Goal: Task Accomplishment & Management: Use online tool/utility

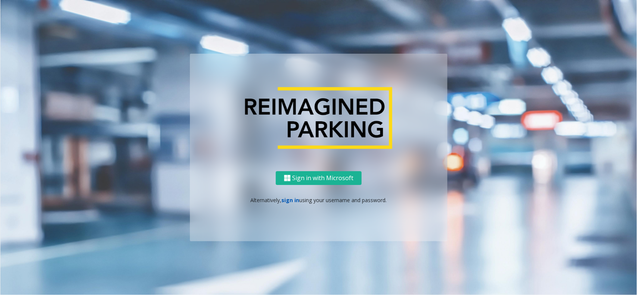
click at [292, 197] on link "sign in" at bounding box center [291, 200] width 18 height 7
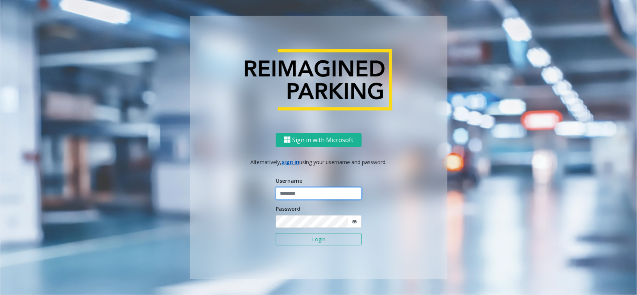
click at [292, 196] on input "text" at bounding box center [319, 193] width 86 height 13
type input "*********"
click at [276, 233] on button "Login" at bounding box center [319, 239] width 86 height 13
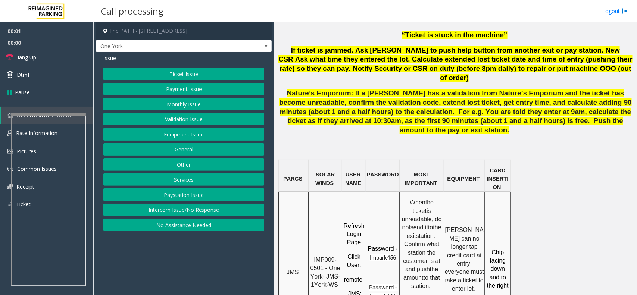
scroll to position [559, 0]
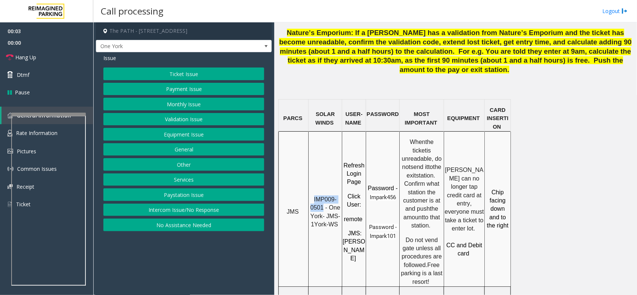
drag, startPoint x: 324, startPoint y: 152, endPoint x: 312, endPoint y: 143, distance: 15.1
click at [312, 195] on p "IMP009-0501 - One York- JMS-1York-WS" at bounding box center [325, 212] width 32 height 34
copy span "IMP009-0501"
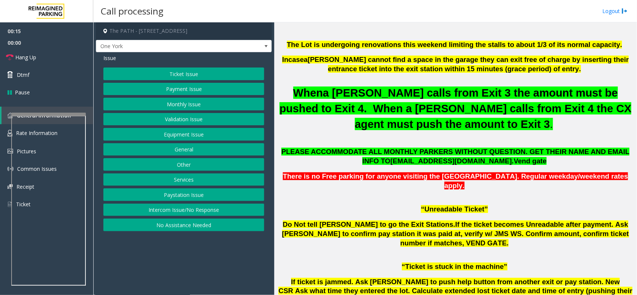
scroll to position [186, 0]
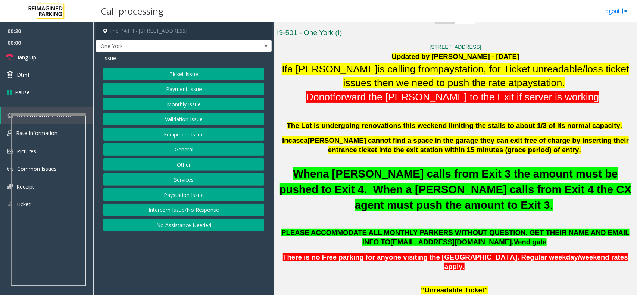
click at [156, 73] on button "Ticket Issue" at bounding box center [183, 74] width 161 height 13
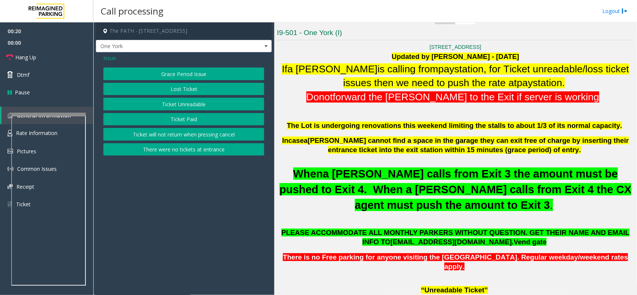
click at [160, 104] on button "Ticket Unreadable" at bounding box center [183, 104] width 161 height 13
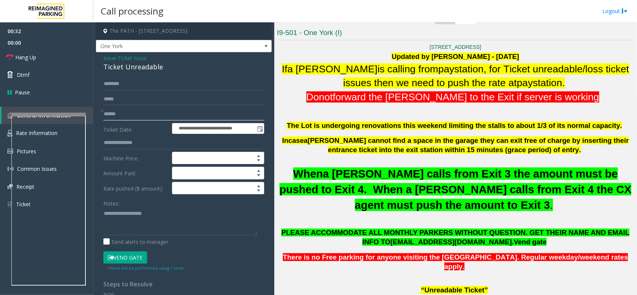
click at [123, 112] on input "text" at bounding box center [183, 114] width 161 height 13
type input "********"
click at [120, 224] on textarea at bounding box center [180, 221] width 154 height 28
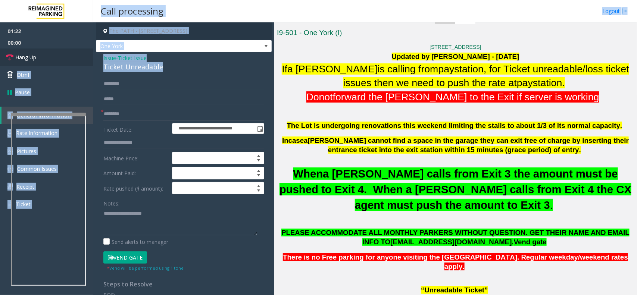
drag, startPoint x: 182, startPoint y: 67, endPoint x: 92, endPoint y: 54, distance: 91.1
click at [92, 54] on app-root "**********" at bounding box center [318, 147] width 637 height 295
click at [142, 64] on div "Ticket Unreadable" at bounding box center [183, 67] width 161 height 10
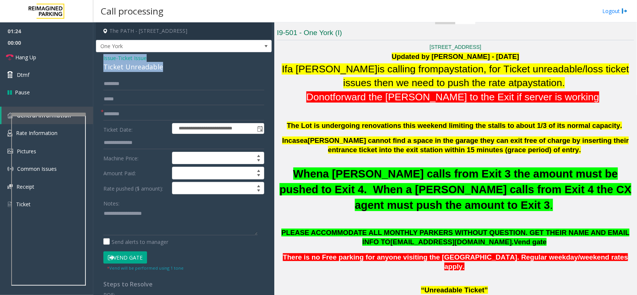
drag, startPoint x: 167, startPoint y: 66, endPoint x: 103, endPoint y: 60, distance: 64.1
click at [103, 60] on div "Issue - Ticket Issue Ticket Unreadable" at bounding box center [183, 63] width 161 height 18
click at [41, 53] on link "Hang Up" at bounding box center [46, 57] width 93 height 18
click at [156, 220] on textarea at bounding box center [180, 221] width 154 height 28
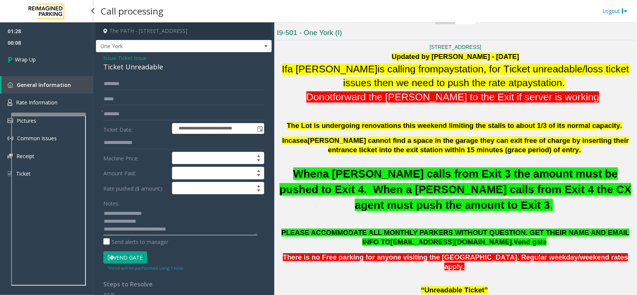
type textarea "**********"
click at [45, 45] on span "00:08" at bounding box center [46, 43] width 93 height 12
click at [45, 55] on link "Wrap Up" at bounding box center [46, 59] width 93 height 22
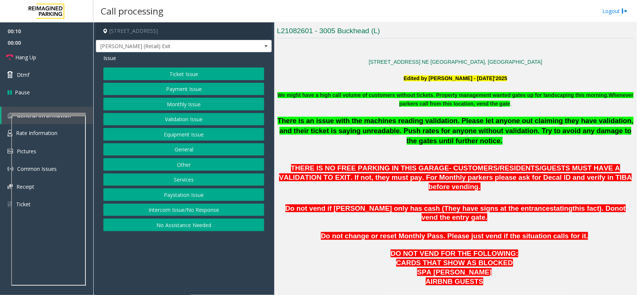
scroll to position [280, 0]
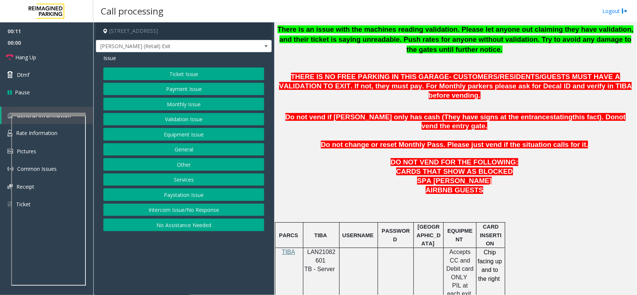
click at [314, 249] on span "LAN21082601" at bounding box center [321, 256] width 28 height 15
copy p "LAN21082601"
click at [180, 135] on button "Equipment Issue" at bounding box center [183, 134] width 161 height 13
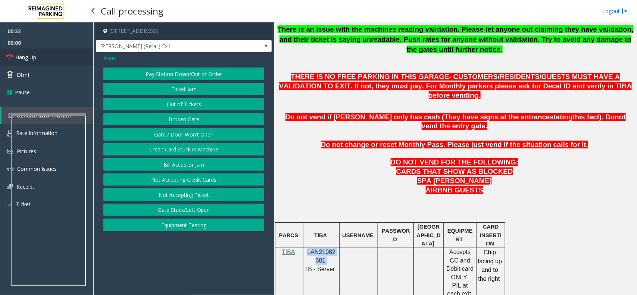
click at [73, 60] on link "Hang Up" at bounding box center [46, 57] width 93 height 18
click at [154, 88] on button "Ticket Jam" at bounding box center [183, 89] width 161 height 13
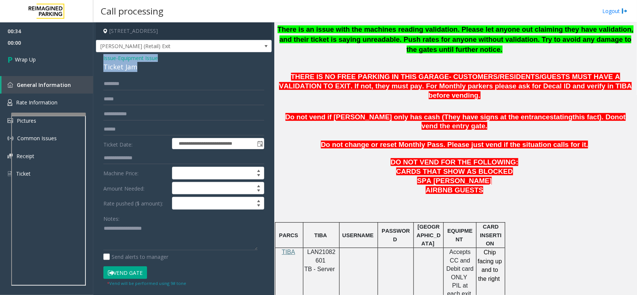
drag, startPoint x: 140, startPoint y: 70, endPoint x: 101, endPoint y: 56, distance: 41.5
click at [101, 56] on div "**********" at bounding box center [184, 225] width 176 height 347
click at [146, 234] on textarea at bounding box center [180, 237] width 154 height 28
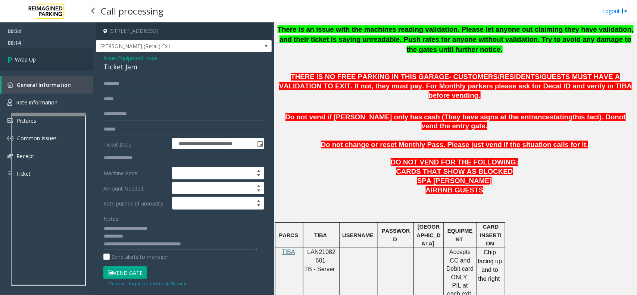
type textarea "**********"
click at [41, 57] on link "Wrap Up" at bounding box center [46, 59] width 93 height 22
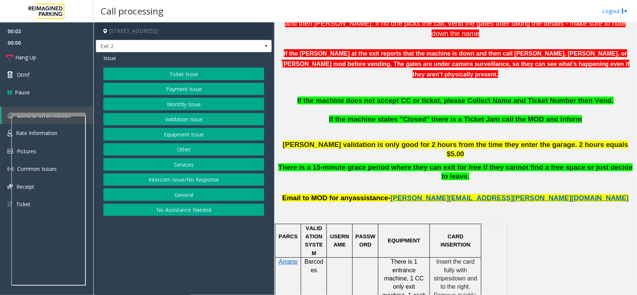
scroll to position [280, 0]
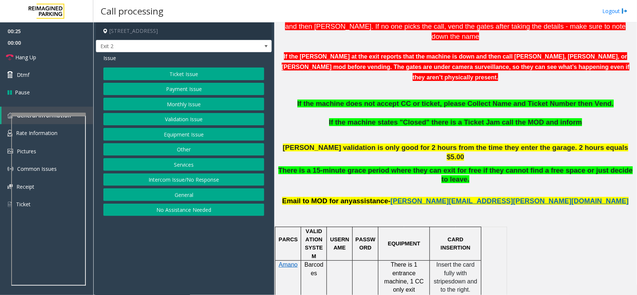
click at [185, 183] on button "Intercom Issue/No Response" at bounding box center [183, 179] width 161 height 13
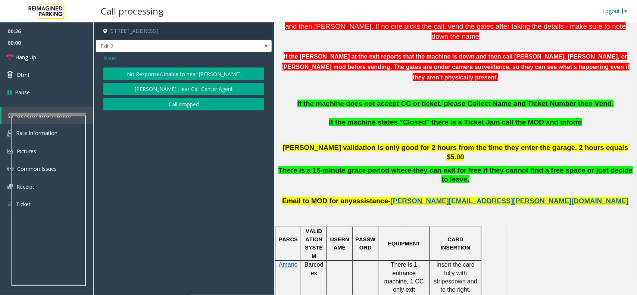
click at [200, 79] on button "No Response/Unable to hear [PERSON_NAME]" at bounding box center [183, 74] width 161 height 13
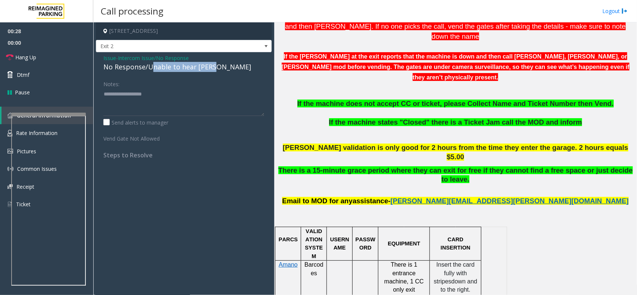
drag, startPoint x: 150, startPoint y: 68, endPoint x: 212, endPoint y: 70, distance: 62.3
click at [212, 70] on div "No Response/Unable to hear [PERSON_NAME]" at bounding box center [183, 67] width 161 height 10
click at [222, 68] on div "No Response/Unable to hear [PERSON_NAME]" at bounding box center [183, 67] width 161 height 10
drag, startPoint x: 222, startPoint y: 68, endPoint x: 148, endPoint y: 70, distance: 74.3
click at [148, 70] on div "No Response/Unable to hear [PERSON_NAME]" at bounding box center [183, 67] width 161 height 10
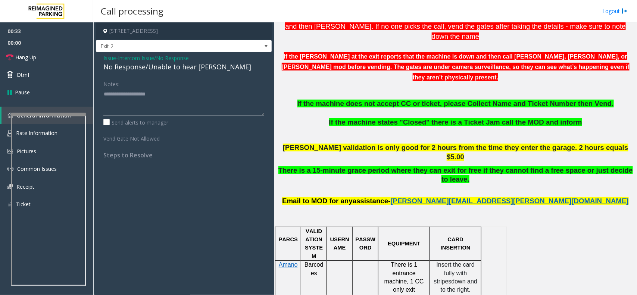
type textarea "**********"
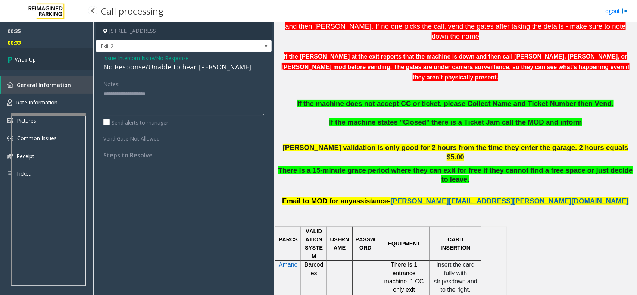
click at [56, 56] on link "Wrap Up" at bounding box center [46, 59] width 93 height 22
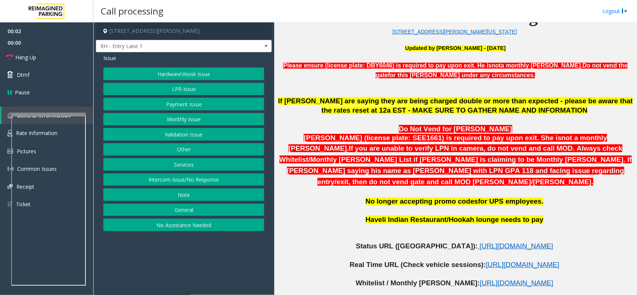
scroll to position [326, 0]
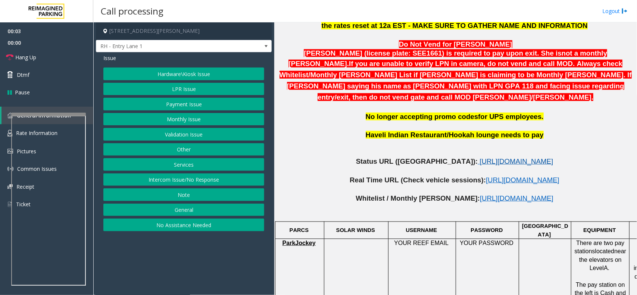
click at [479, 157] on span "[URL][DOMAIN_NAME]" at bounding box center [515, 161] width 73 height 8
click at [171, 181] on button "Intercom Issue/No Response" at bounding box center [183, 179] width 161 height 13
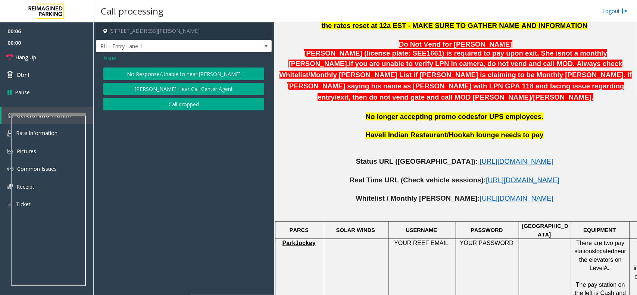
click at [156, 75] on button "No Response/Unable to hear [PERSON_NAME]" at bounding box center [183, 74] width 161 height 13
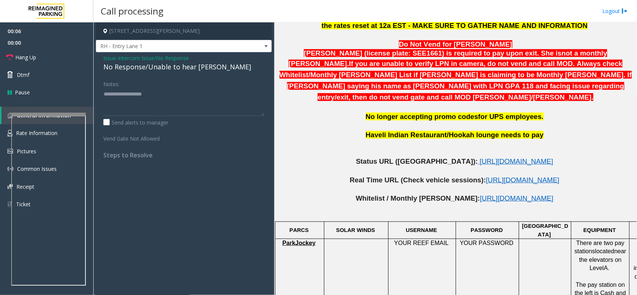
click at [150, 69] on div "No Response/Unable to hear [PERSON_NAME]" at bounding box center [183, 67] width 161 height 10
type textarea "**********"
click at [41, 54] on link "Hang Up" at bounding box center [46, 57] width 93 height 18
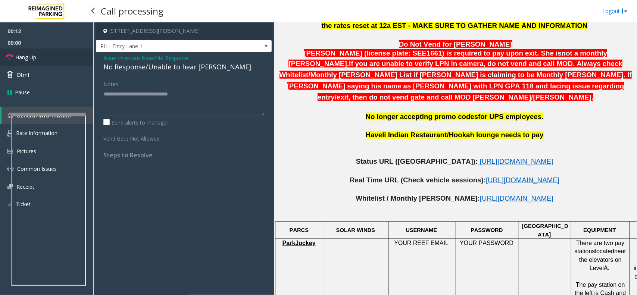
click at [41, 54] on link "Hang Up" at bounding box center [46, 57] width 93 height 18
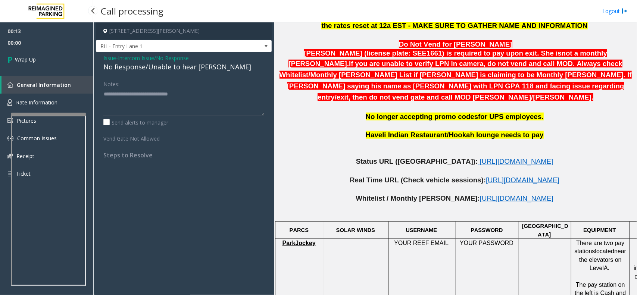
click at [41, 54] on link "Wrap Up" at bounding box center [46, 59] width 93 height 22
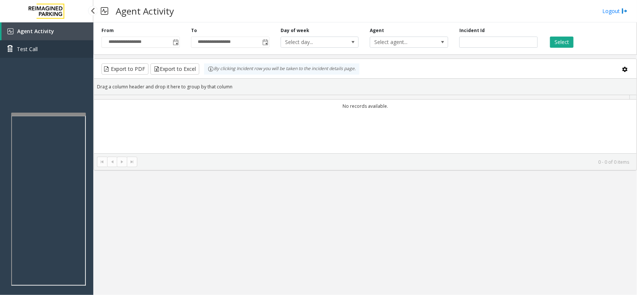
click at [41, 54] on link "Test Call" at bounding box center [46, 49] width 93 height 18
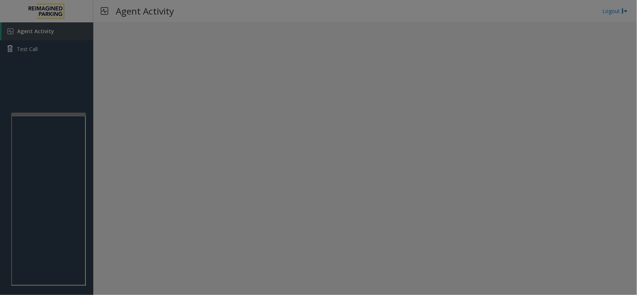
click at [41, 54] on bs-modal-backdrop at bounding box center [318, 147] width 637 height 295
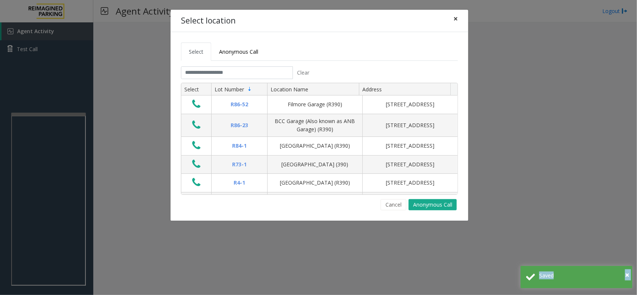
click at [455, 17] on span "×" at bounding box center [455, 18] width 4 height 10
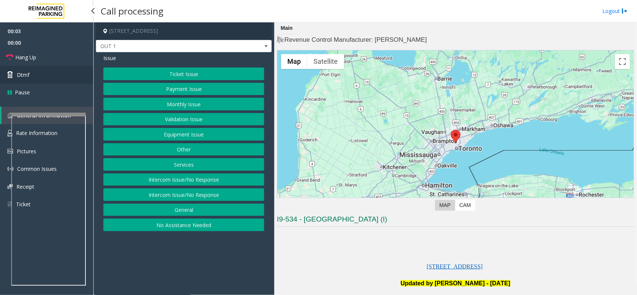
click at [38, 75] on link "Dtmf" at bounding box center [46, 75] width 93 height 18
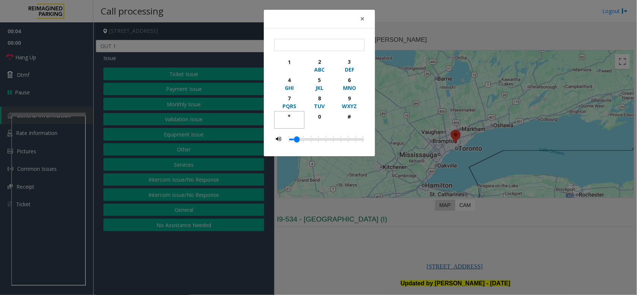
click at [293, 112] on button "*" at bounding box center [289, 120] width 30 height 18
click at [336, 103] on button "9 WXYZ" at bounding box center [349, 102] width 30 height 18
click at [354, 122] on div "button" at bounding box center [349, 123] width 21 height 7
type input "***"
click at [362, 19] on span "×" at bounding box center [362, 18] width 4 height 10
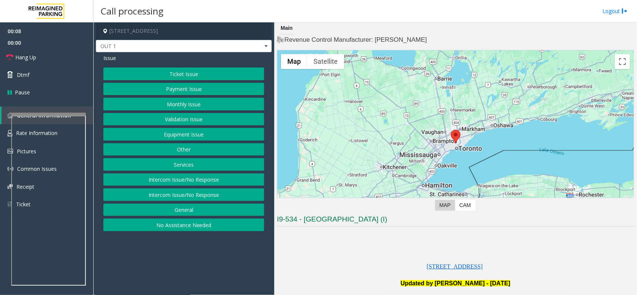
click at [192, 166] on button "Services" at bounding box center [183, 164] width 161 height 13
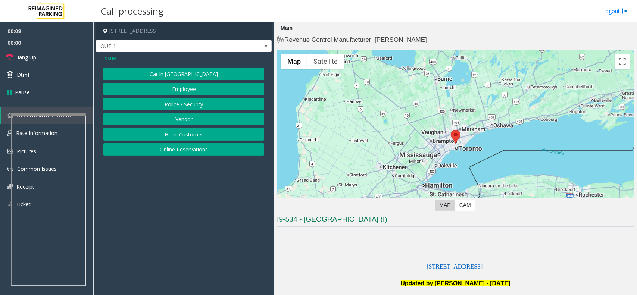
click at [194, 106] on button "Police / Security" at bounding box center [183, 104] width 161 height 13
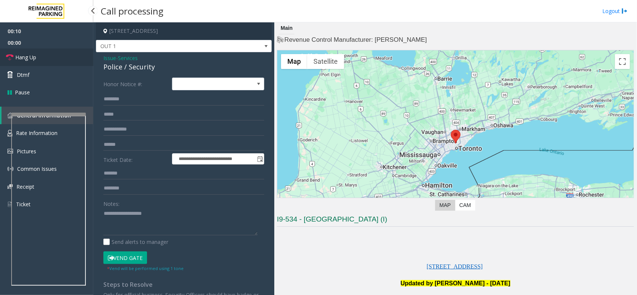
click at [49, 60] on link "Hang Up" at bounding box center [46, 57] width 93 height 18
click at [122, 70] on div "Police / Security" at bounding box center [183, 67] width 161 height 10
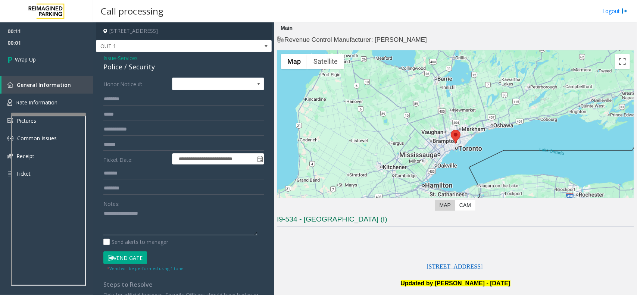
click at [153, 211] on textarea at bounding box center [180, 222] width 154 height 28
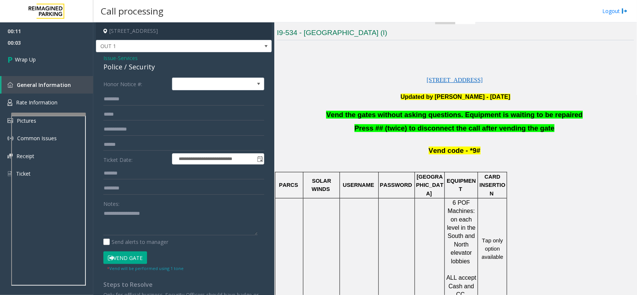
click at [416, 116] on span "Vend the gates without asking questions. Equipment is waiting to be repaired" at bounding box center [454, 115] width 256 height 8
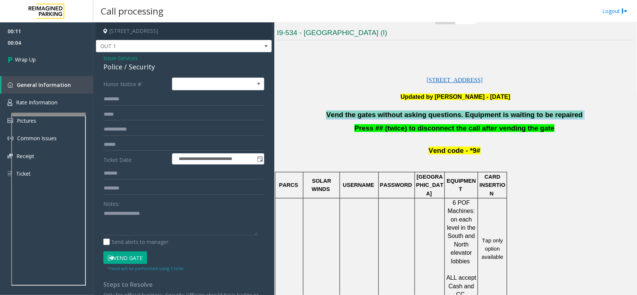
click at [416, 117] on span "Vend the gates without asking questions. Equipment is waiting to be repaired" at bounding box center [454, 115] width 256 height 8
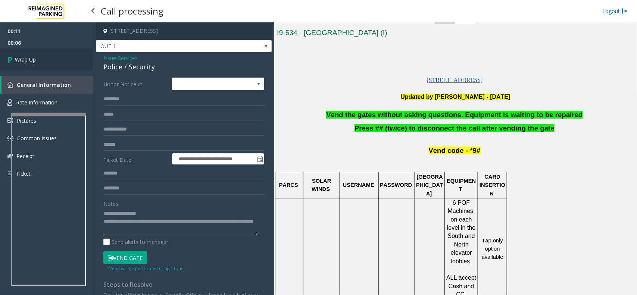
type textarea "**********"
click at [49, 59] on link "Wrap Up" at bounding box center [46, 59] width 93 height 22
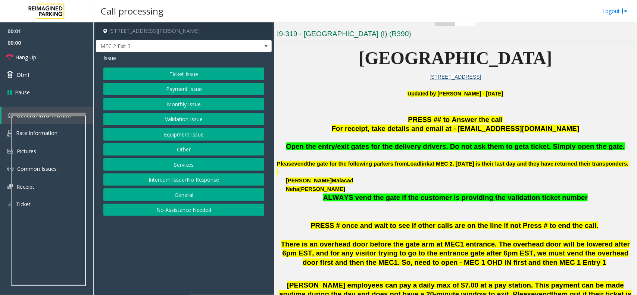
scroll to position [186, 0]
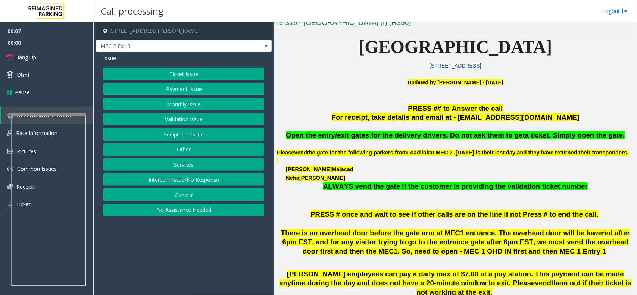
click at [201, 71] on button "Ticket Issue" at bounding box center [183, 74] width 161 height 13
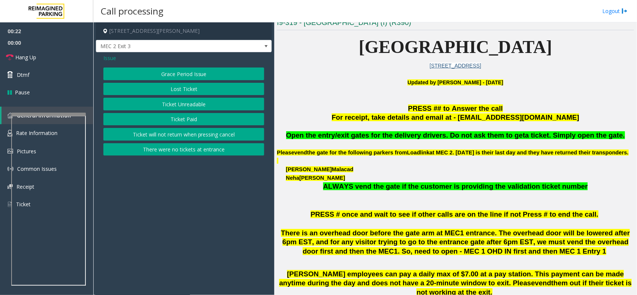
click at [200, 99] on button "Ticket Unreadable" at bounding box center [183, 104] width 161 height 13
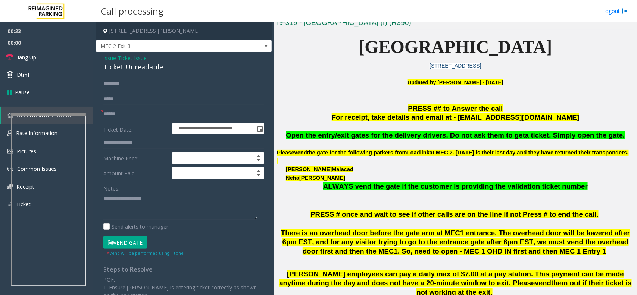
click at [147, 115] on input "text" at bounding box center [183, 114] width 161 height 13
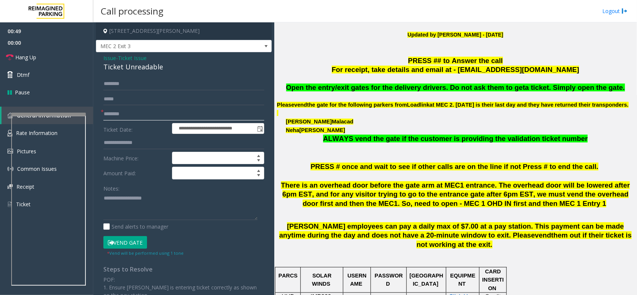
scroll to position [280, 0]
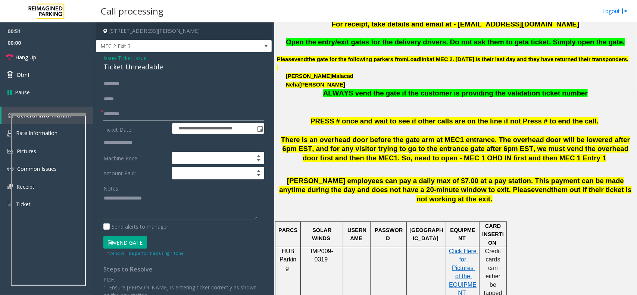
type input "********"
drag, startPoint x: 166, startPoint y: 70, endPoint x: 100, endPoint y: 56, distance: 67.8
click at [100, 56] on div "**********" at bounding box center [184, 222] width 176 height 341
click at [167, 204] on textarea at bounding box center [180, 206] width 154 height 28
drag, startPoint x: 139, startPoint y: 242, endPoint x: 150, endPoint y: 223, distance: 22.7
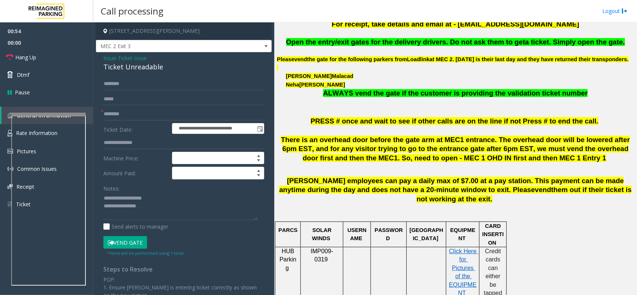
click at [138, 241] on button "Vend Gate" at bounding box center [125, 242] width 44 height 13
click at [158, 207] on textarea at bounding box center [180, 206] width 154 height 28
type textarea "**********"
click at [59, 59] on link "Hang Up" at bounding box center [46, 57] width 93 height 18
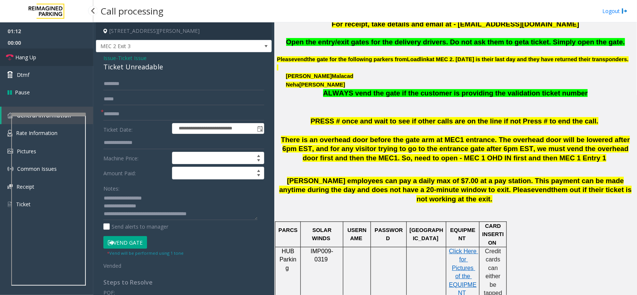
click at [59, 59] on link "Hang Up" at bounding box center [46, 57] width 93 height 18
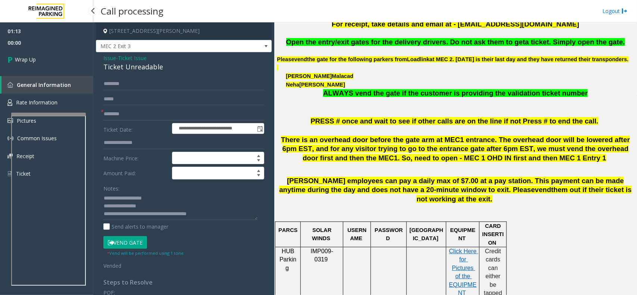
click at [58, 53] on link "Wrap Up" at bounding box center [46, 59] width 93 height 22
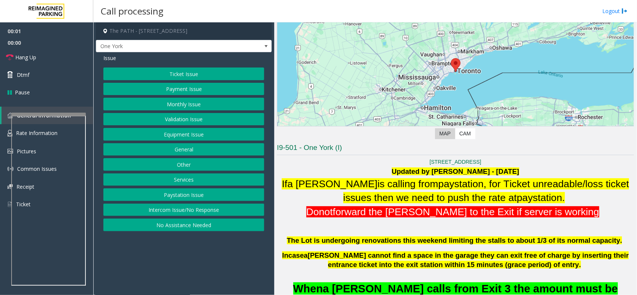
scroll to position [186, 0]
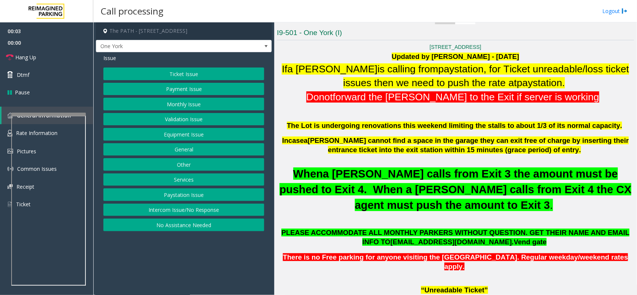
drag, startPoint x: 182, startPoint y: 209, endPoint x: 179, endPoint y: 176, distance: 33.3
click at [181, 208] on button "Intercom Issue/No Response" at bounding box center [183, 210] width 161 height 13
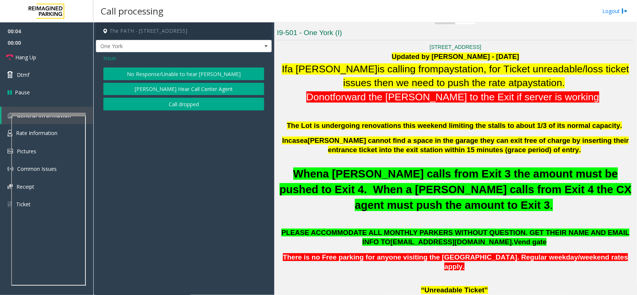
click at [170, 71] on button "No Response/Unable to hear [PERSON_NAME]" at bounding box center [183, 74] width 161 height 13
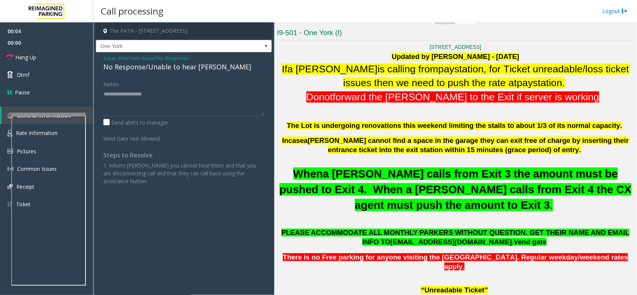
click at [142, 69] on div "No Response/Unable to hear [PERSON_NAME]" at bounding box center [183, 67] width 161 height 10
drag, startPoint x: 170, startPoint y: 71, endPoint x: 159, endPoint y: 63, distance: 14.1
click at [146, 69] on div "No Response/Unable to hear [PERSON_NAME]" at bounding box center [183, 67] width 161 height 10
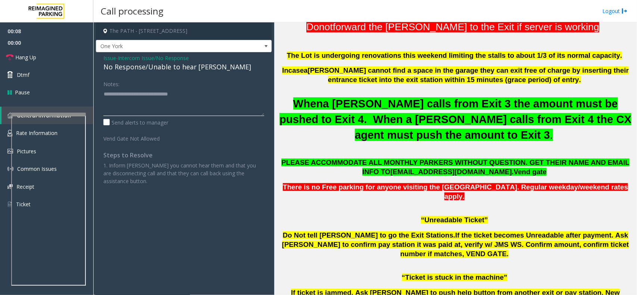
scroll to position [93, 0]
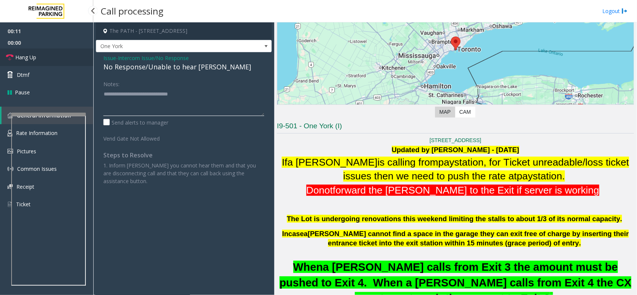
type textarea "**********"
click at [54, 53] on link "Hang Up" at bounding box center [46, 57] width 93 height 18
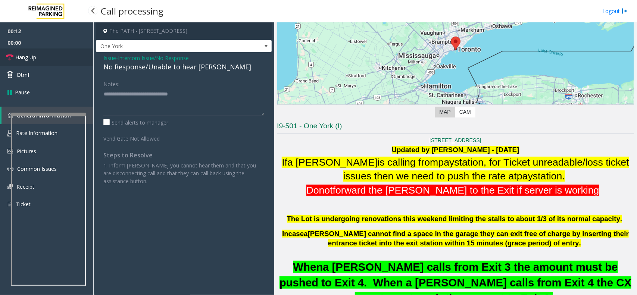
click at [54, 53] on link "Hang Up" at bounding box center [46, 57] width 93 height 18
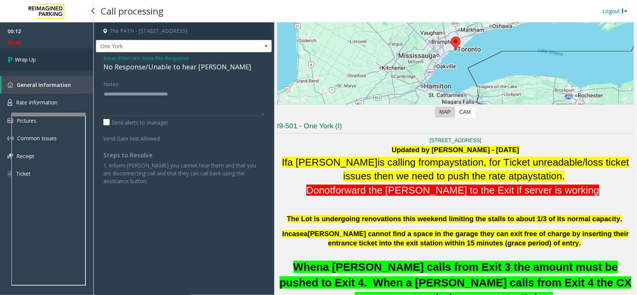
click at [58, 53] on link "Wrap Up" at bounding box center [46, 59] width 93 height 22
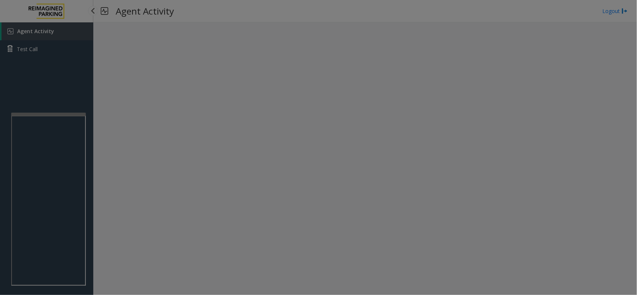
click at [59, 53] on body "Agent Activity Test Call × Close Powered by Umojo © 2025 Agent Activity Logout …" at bounding box center [318, 147] width 637 height 295
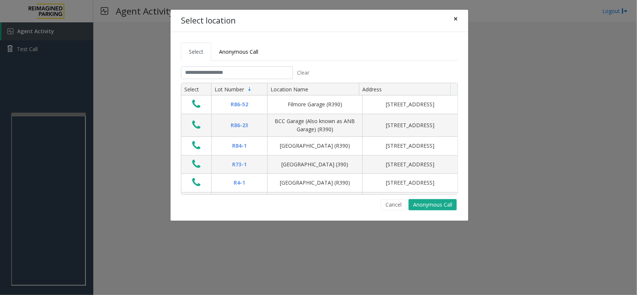
click at [454, 18] on span "×" at bounding box center [455, 18] width 4 height 10
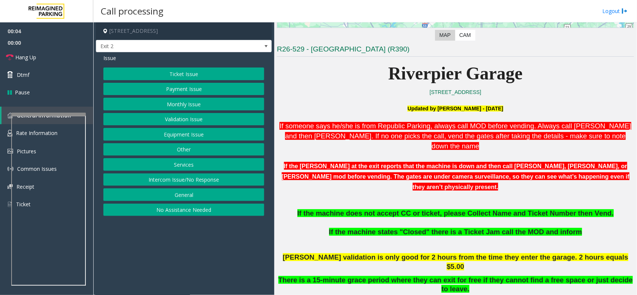
scroll to position [186, 0]
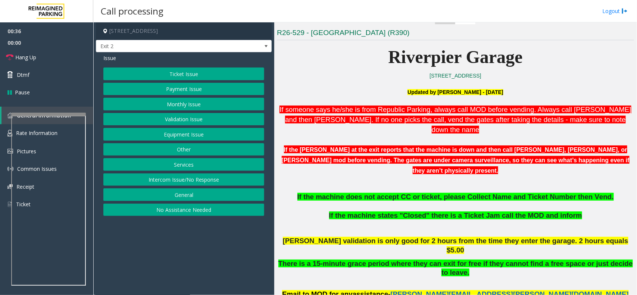
click at [203, 106] on button "Monthly Issue" at bounding box center [183, 104] width 161 height 13
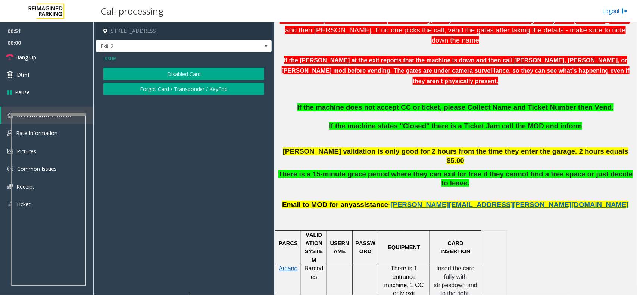
scroll to position [373, 0]
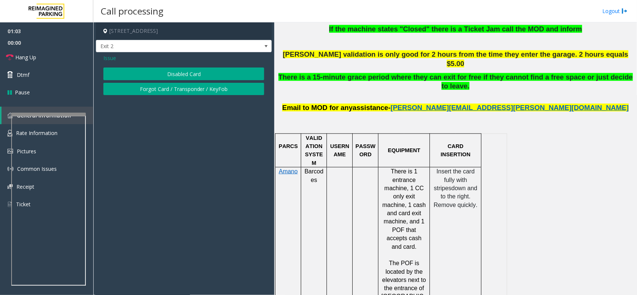
click at [107, 59] on span "Issue" at bounding box center [109, 58] width 13 height 8
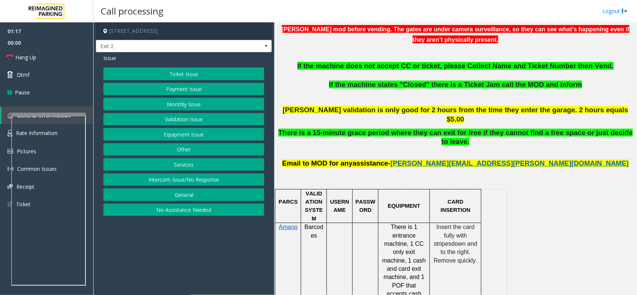
scroll to position [280, 0]
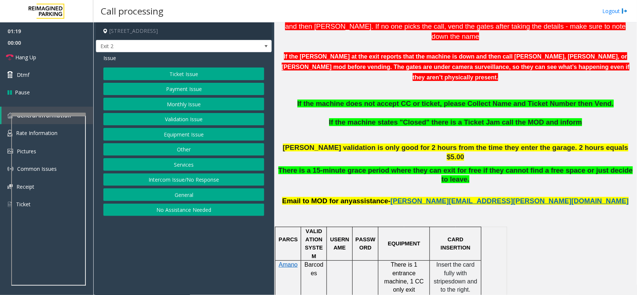
click at [184, 92] on button "Payment Issue" at bounding box center [183, 89] width 161 height 13
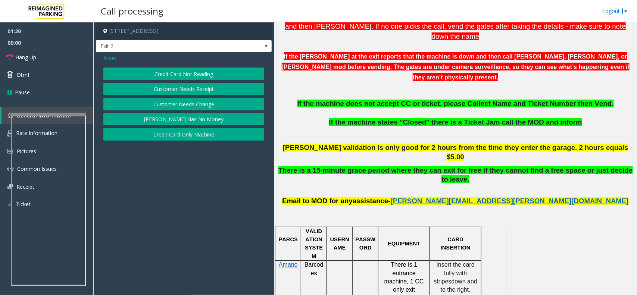
click at [185, 75] on button "Credit Card Not Reading" at bounding box center [183, 74] width 161 height 13
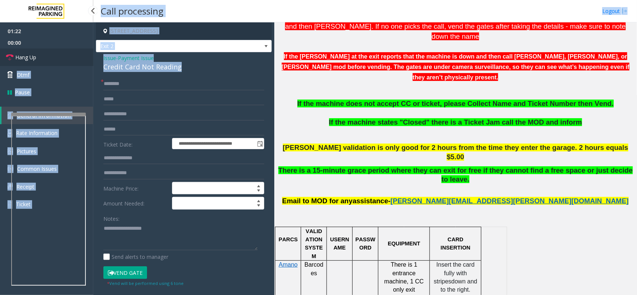
drag, startPoint x: 200, startPoint y: 65, endPoint x: 87, endPoint y: 56, distance: 113.8
click at [87, 56] on app-root "**********" at bounding box center [318, 147] width 637 height 295
drag, startPoint x: 171, startPoint y: 58, endPoint x: 190, endPoint y: 60, distance: 19.5
click at [171, 58] on div "Issue - Payment Issue Credit Card Not Reading" at bounding box center [183, 63] width 161 height 18
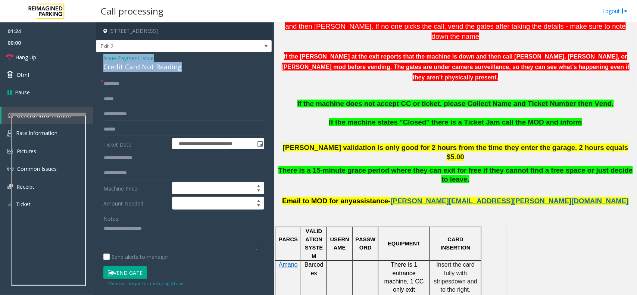
drag, startPoint x: 194, startPoint y: 66, endPoint x: 99, endPoint y: 60, distance: 95.3
click at [99, 60] on div "**********" at bounding box center [184, 225] width 176 height 347
click at [176, 238] on textarea at bounding box center [180, 237] width 154 height 28
type textarea "**********"
click at [137, 60] on span "Payment Issue" at bounding box center [136, 58] width 36 height 8
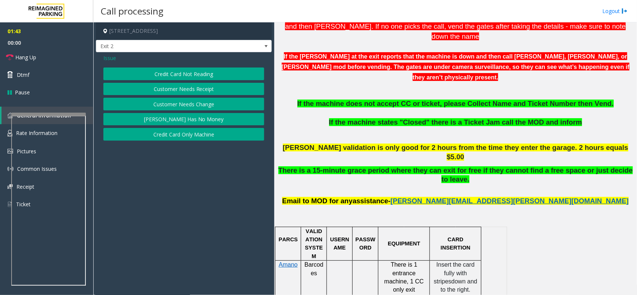
click at [192, 138] on button "Credit Card Only Machine" at bounding box center [183, 134] width 161 height 13
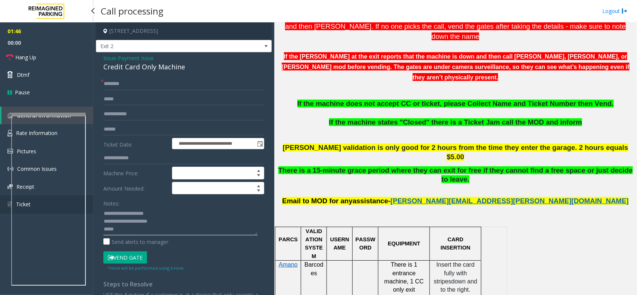
drag, startPoint x: 169, startPoint y: 223, endPoint x: 92, endPoint y: 211, distance: 77.8
click at [92, 211] on app-root "**********" at bounding box center [318, 147] width 637 height 295
type textarea "****"
click at [120, 55] on span "Payment Issue" at bounding box center [136, 58] width 36 height 8
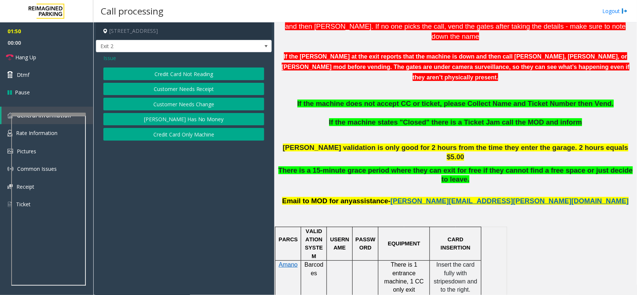
click at [159, 134] on button "Credit Card Only Machine" at bounding box center [183, 134] width 161 height 13
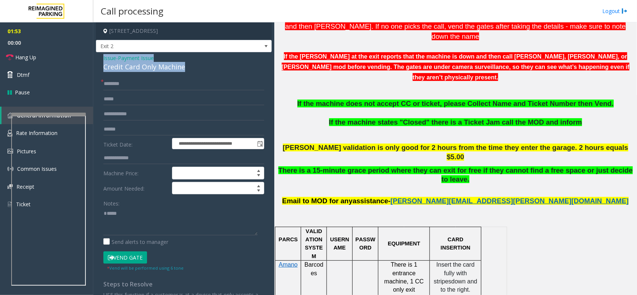
drag, startPoint x: 189, startPoint y: 68, endPoint x: 100, endPoint y: 57, distance: 89.4
click at [100, 57] on div "**********" at bounding box center [184, 222] width 176 height 340
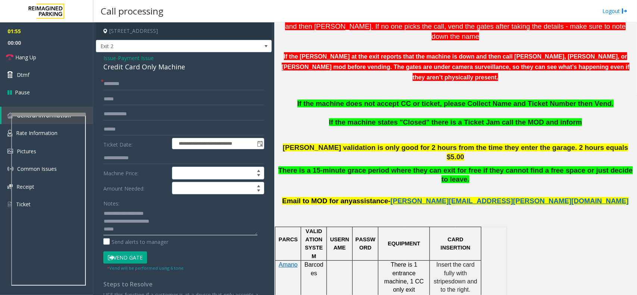
click at [124, 230] on textarea at bounding box center [180, 221] width 154 height 28
click at [124, 232] on textarea at bounding box center [180, 221] width 154 height 28
click at [208, 228] on textarea at bounding box center [180, 221] width 154 height 28
type textarea "**********"
click at [130, 123] on input "text" at bounding box center [183, 129] width 161 height 13
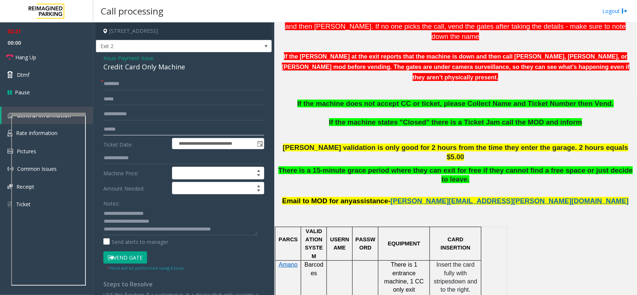
type input "******"
click at [122, 86] on input "text" at bounding box center [183, 84] width 161 height 13
click at [135, 261] on button "Vend Gate" at bounding box center [125, 257] width 44 height 13
click at [129, 85] on input "****" at bounding box center [183, 84] width 161 height 13
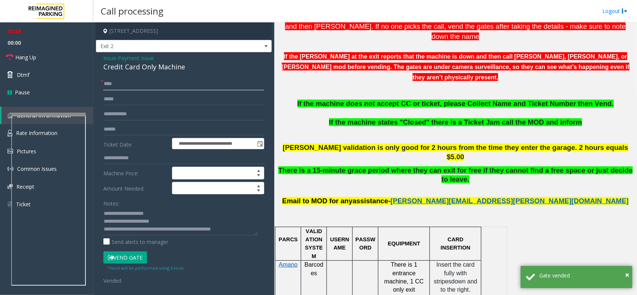
type input "****"
click at [245, 232] on textarea at bounding box center [180, 221] width 154 height 28
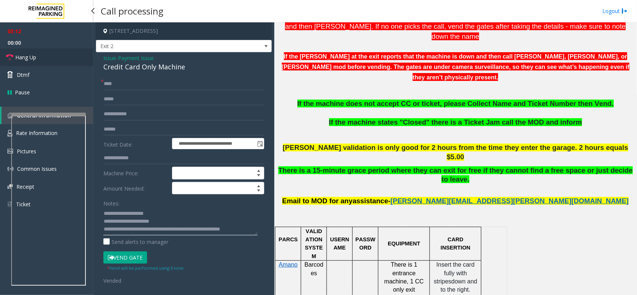
type textarea "**********"
click at [75, 57] on link "Hang Up" at bounding box center [46, 57] width 93 height 18
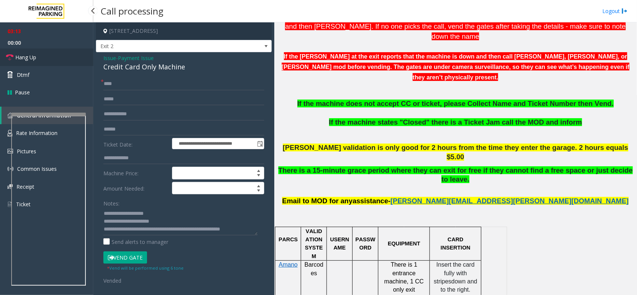
click at [75, 57] on link "Hang Up" at bounding box center [46, 57] width 93 height 18
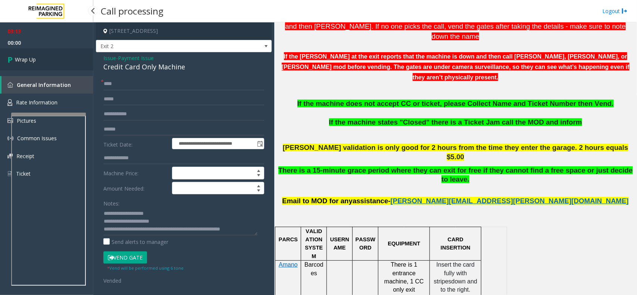
click at [75, 57] on link "Wrap Up" at bounding box center [46, 59] width 93 height 22
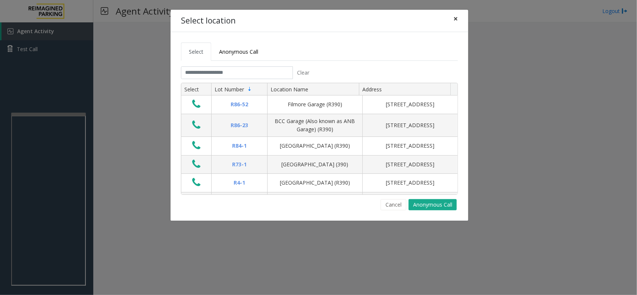
click at [460, 16] on button "×" at bounding box center [455, 19] width 15 height 18
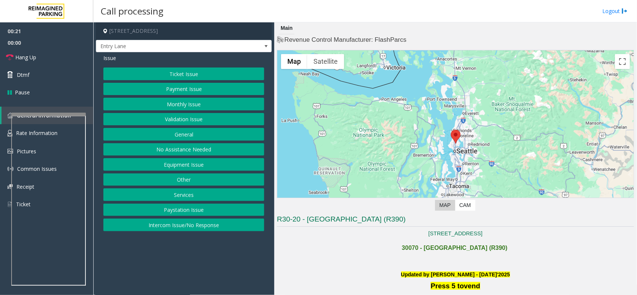
click at [201, 163] on button "Equipment Issue" at bounding box center [183, 164] width 161 height 13
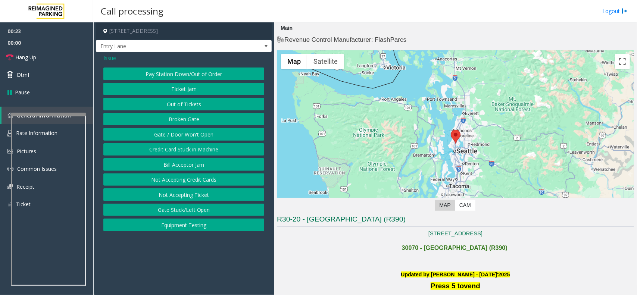
click at [188, 105] on button "Out of Tickets" at bounding box center [183, 104] width 161 height 13
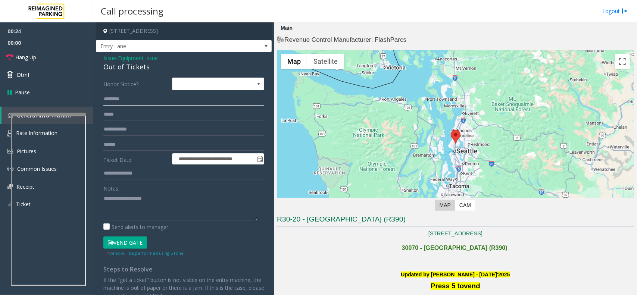
click at [148, 99] on input "text" at bounding box center [183, 99] width 161 height 13
type input "*******"
click at [137, 207] on textarea at bounding box center [180, 206] width 154 height 28
drag, startPoint x: 156, startPoint y: 65, endPoint x: 97, endPoint y: 59, distance: 58.8
click at [97, 59] on div "**********" at bounding box center [184, 199] width 176 height 294
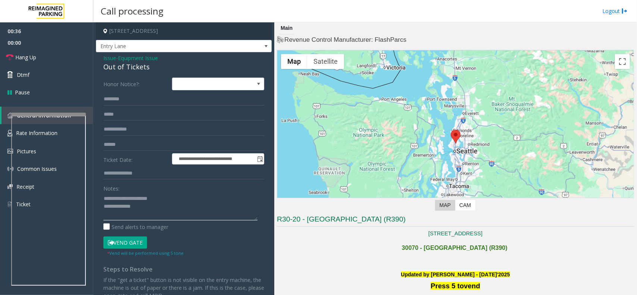
click at [143, 207] on textarea at bounding box center [180, 206] width 154 height 28
click at [141, 239] on button "Vend Gate" at bounding box center [125, 242] width 44 height 13
click at [132, 217] on textarea at bounding box center [180, 206] width 154 height 28
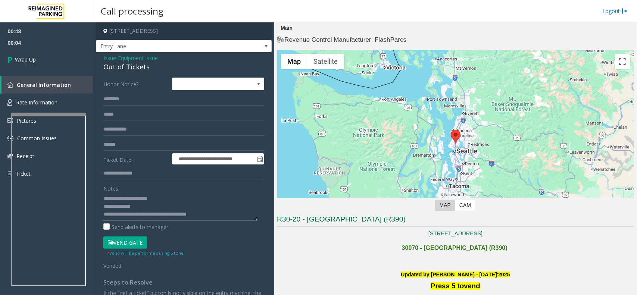
click at [217, 217] on textarea at bounding box center [180, 206] width 154 height 28
type textarea "**********"
click at [46, 50] on link "Wrap Up" at bounding box center [46, 59] width 93 height 22
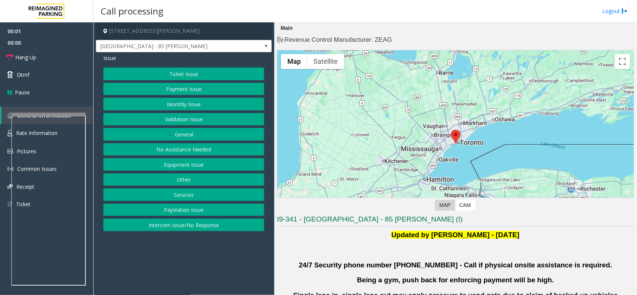
click at [179, 119] on button "Validation Issue" at bounding box center [183, 119] width 161 height 13
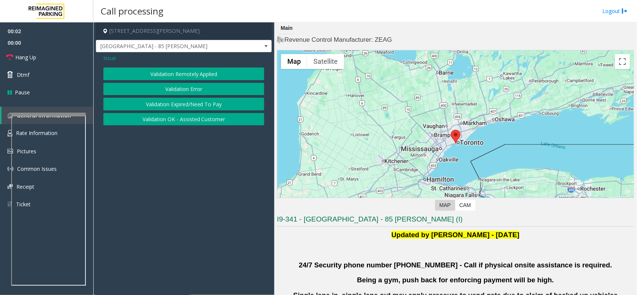
click at [176, 89] on button "Validation Error" at bounding box center [183, 89] width 161 height 13
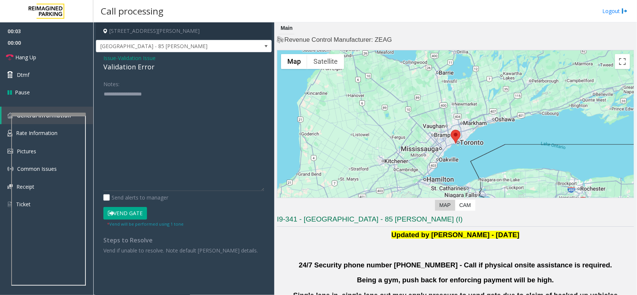
drag, startPoint x: 264, startPoint y: 115, endPoint x: 157, endPoint y: 158, distance: 115.1
click at [258, 191] on textarea at bounding box center [183, 139] width 161 height 103
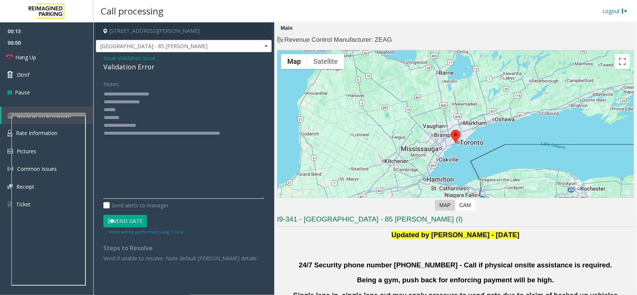
click at [144, 120] on textarea at bounding box center [183, 143] width 161 height 111
click at [161, 127] on textarea at bounding box center [183, 143] width 161 height 111
drag, startPoint x: 159, startPoint y: 126, endPoint x: 132, endPoint y: 124, distance: 26.5
click at [132, 124] on textarea at bounding box center [183, 143] width 161 height 111
click at [153, 112] on textarea at bounding box center [183, 143] width 161 height 111
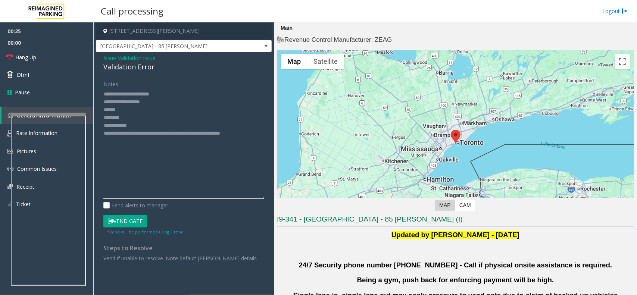
click at [144, 120] on textarea at bounding box center [183, 143] width 161 height 111
click at [138, 125] on textarea at bounding box center [183, 143] width 161 height 111
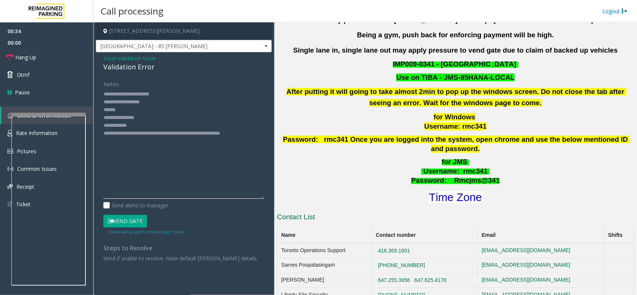
scroll to position [373, 0]
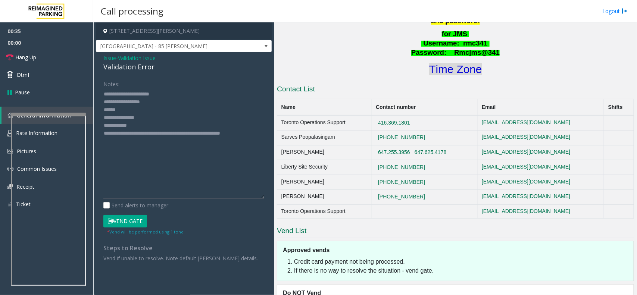
click at [453, 64] on font "Time Zone" at bounding box center [455, 69] width 53 height 12
click at [148, 126] on textarea at bounding box center [183, 143] width 161 height 111
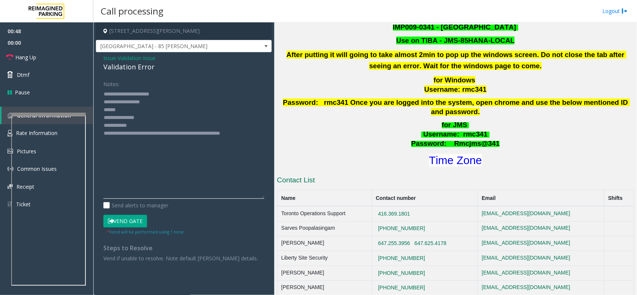
scroll to position [140, 0]
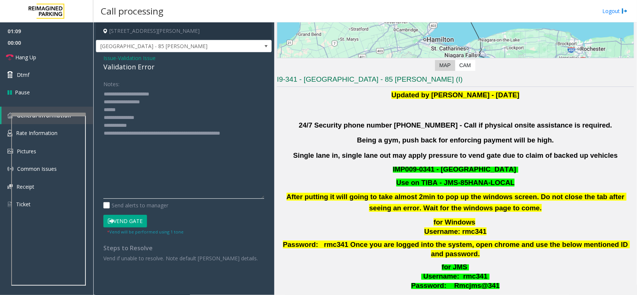
drag, startPoint x: 136, startPoint y: 125, endPoint x: 103, endPoint y: 126, distance: 33.6
click at [103, 126] on div "Notes: Send alerts to manager Vend Gate * Vend will be performed using 1 tone S…" at bounding box center [184, 170] width 172 height 185
type textarea "**********"
drag, startPoint x: 131, startPoint y: 138, endPoint x: 101, endPoint y: 96, distance: 51.4
click at [101, 96] on div "Notes: Send alerts to manager Vend Gate * Vend will be performed using 1 tone S…" at bounding box center [184, 170] width 172 height 185
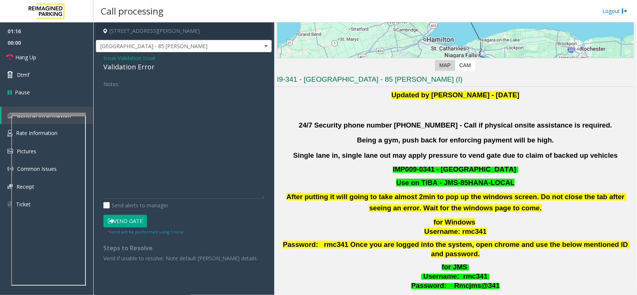
click at [135, 60] on span "Validation Issue" at bounding box center [137, 58] width 38 height 8
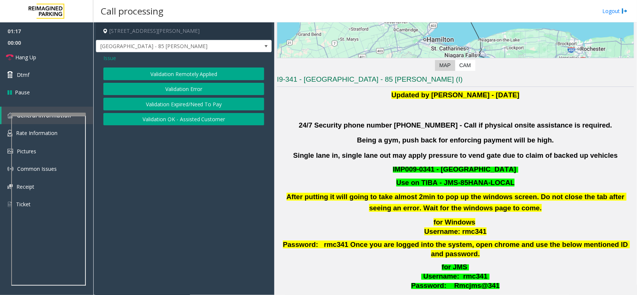
click at [107, 61] on span "Issue" at bounding box center [109, 58] width 13 height 8
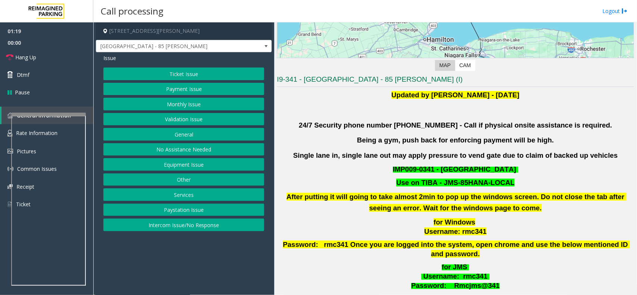
click at [178, 91] on button "Payment Issue" at bounding box center [183, 89] width 161 height 13
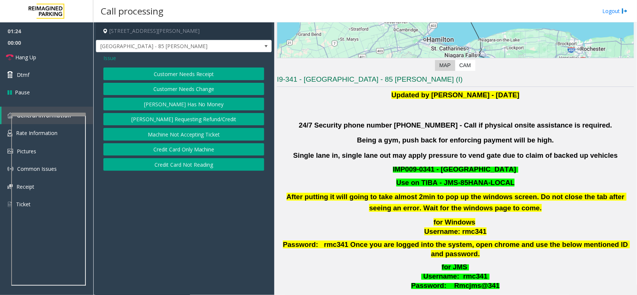
click at [183, 150] on button "Credit Card Only Machine" at bounding box center [183, 149] width 161 height 13
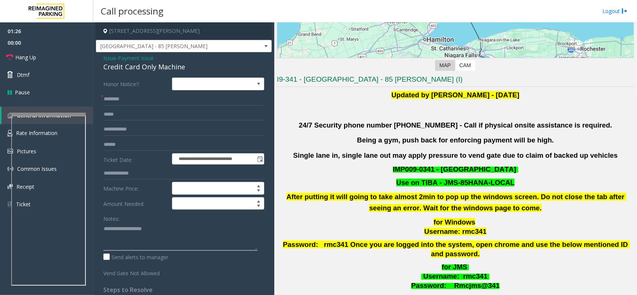
paste textarea "**********"
drag, startPoint x: 253, startPoint y: 251, endPoint x: 253, endPoint y: 275, distance: 24.2
click at [253, 275] on form "**********" at bounding box center [183, 178] width 161 height 200
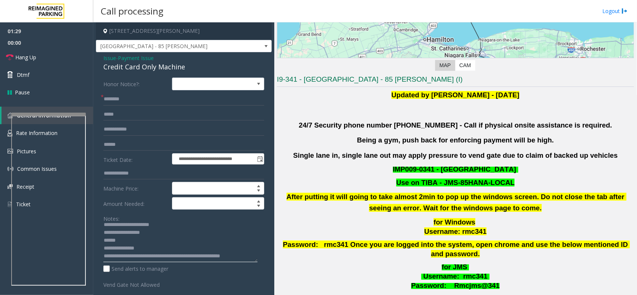
scroll to position [0, 0]
drag, startPoint x: 253, startPoint y: 248, endPoint x: 254, endPoint y: 288, distance: 39.9
click at [254, 262] on textarea at bounding box center [180, 243] width 154 height 40
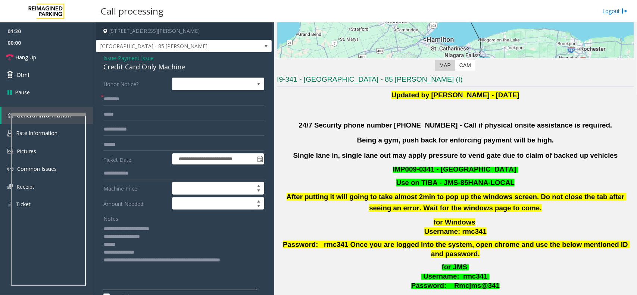
click at [154, 248] on textarea at bounding box center [180, 257] width 154 height 68
type textarea "**********"
click at [143, 58] on span "Payment Issue" at bounding box center [136, 58] width 36 height 8
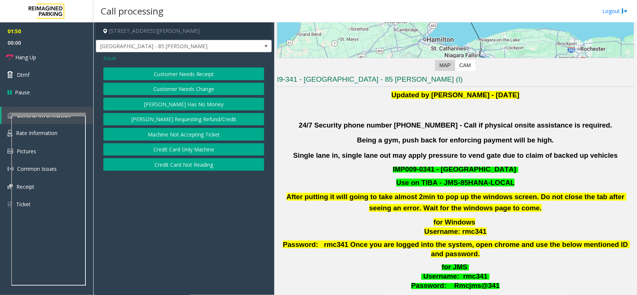
click at [173, 163] on button "Credit Card Not Reading" at bounding box center [183, 164] width 161 height 13
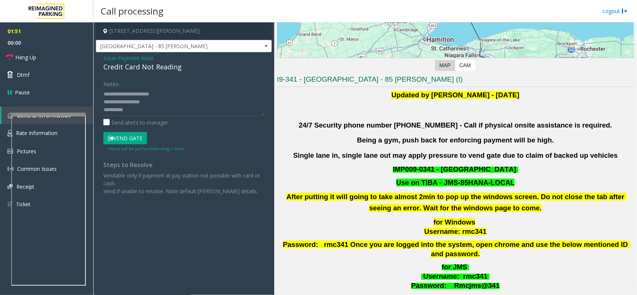
click at [124, 140] on button "Vend Gate" at bounding box center [125, 138] width 44 height 13
click at [140, 58] on span "Payment Issue" at bounding box center [136, 58] width 36 height 8
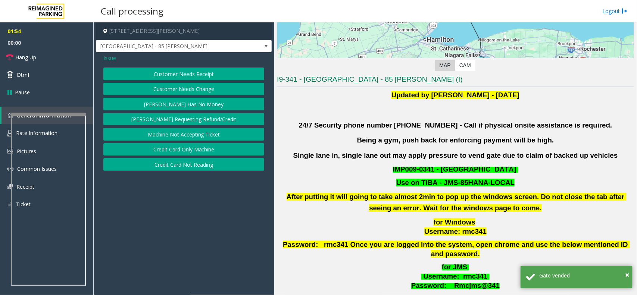
click at [195, 151] on button "Credit Card Only Machine" at bounding box center [183, 149] width 161 height 13
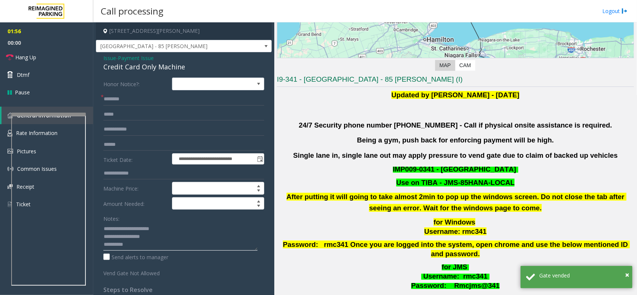
drag, startPoint x: 163, startPoint y: 228, endPoint x: 121, endPoint y: 229, distance: 42.1
click at [121, 229] on textarea at bounding box center [180, 237] width 154 height 28
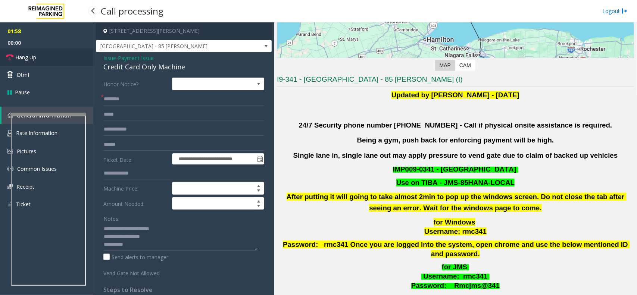
click at [26, 51] on link "Hang Up" at bounding box center [46, 57] width 93 height 18
click at [26, 53] on link "Hang Up" at bounding box center [46, 57] width 93 height 18
click at [169, 228] on textarea at bounding box center [180, 237] width 154 height 28
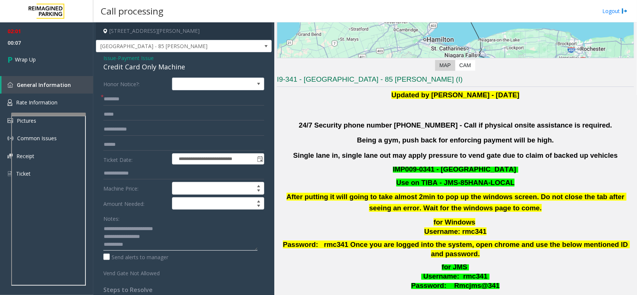
type textarea "**********"
click at [128, 98] on input "text" at bounding box center [183, 99] width 161 height 13
type input "****"
click at [66, 60] on link "Wrap Up" at bounding box center [46, 59] width 93 height 22
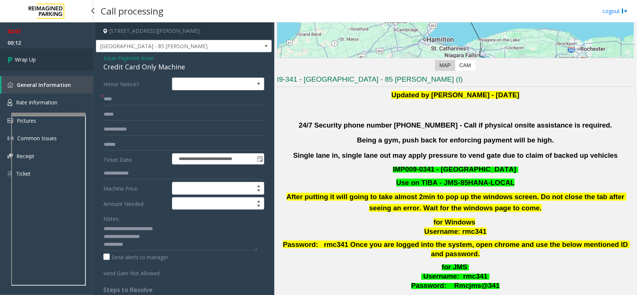
click at [66, 60] on link "Wrap Up" at bounding box center [46, 59] width 93 height 22
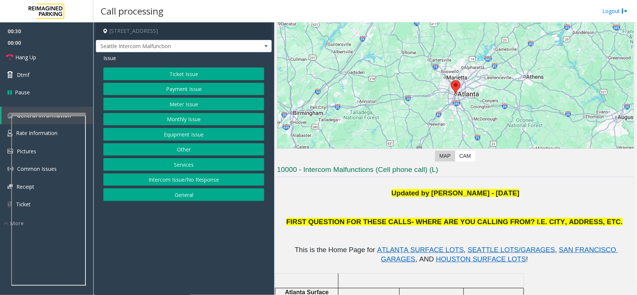
scroll to position [93, 0]
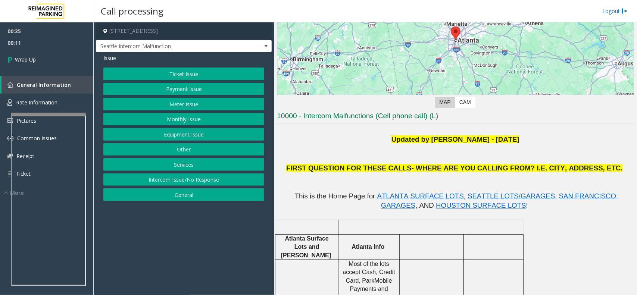
drag, startPoint x: 192, startPoint y: 178, endPoint x: 190, endPoint y: 147, distance: 31.0
click at [192, 178] on button "Intercom Issue/No Response" at bounding box center [183, 179] width 161 height 13
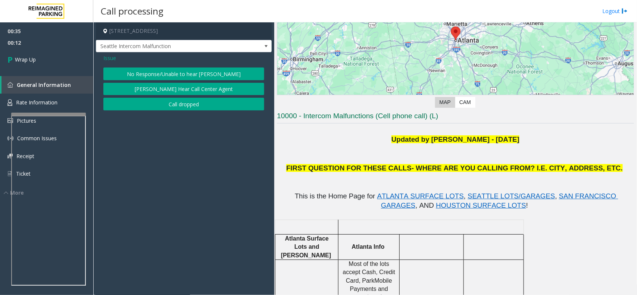
click at [184, 109] on button "Call dropped" at bounding box center [183, 104] width 161 height 13
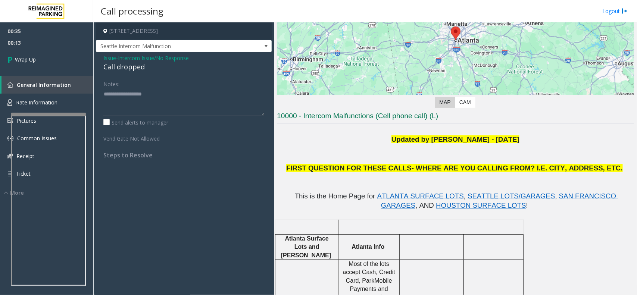
click at [114, 66] on div "Call dropped" at bounding box center [183, 67] width 161 height 10
drag, startPoint x: 114, startPoint y: 66, endPoint x: 129, endPoint y: 68, distance: 15.0
click at [120, 68] on div "Call dropped" at bounding box center [183, 67] width 161 height 10
type textarea "**********"
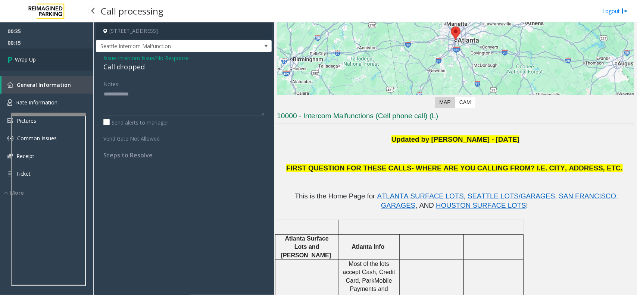
click at [47, 60] on link "Wrap Up" at bounding box center [46, 59] width 93 height 22
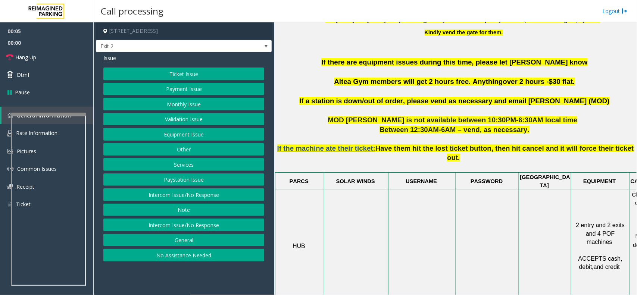
scroll to position [280, 0]
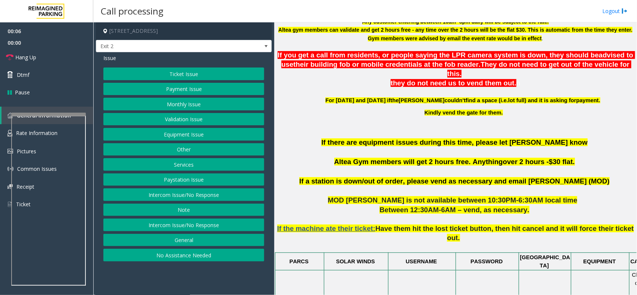
click at [174, 121] on button "Validation Issue" at bounding box center [183, 119] width 161 height 13
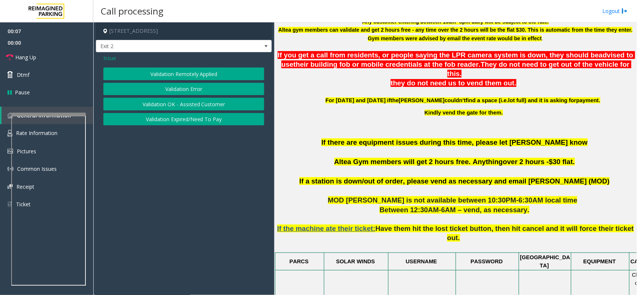
click at [183, 87] on button "Validation Error" at bounding box center [183, 89] width 161 height 13
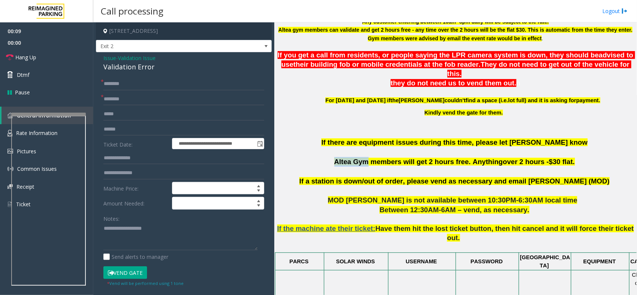
drag, startPoint x: 374, startPoint y: 153, endPoint x: 338, endPoint y: 148, distance: 36.9
click at [338, 148] on p "If there are equipment issues during this time, please let [PERSON_NAME] know A…" at bounding box center [455, 157] width 357 height 39
type input "*********"
drag, startPoint x: 156, startPoint y: 67, endPoint x: 94, endPoint y: 58, distance: 62.2
click at [94, 58] on app-call-processing-form "**********" at bounding box center [183, 158] width 181 height 273
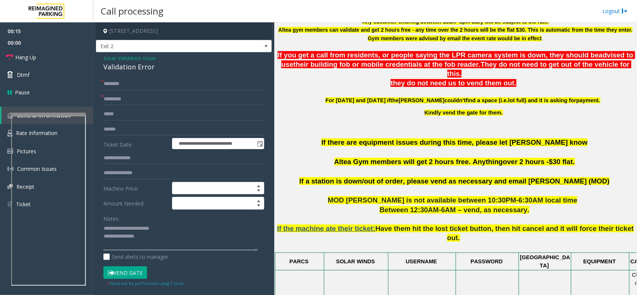
click at [149, 238] on textarea at bounding box center [180, 237] width 154 height 28
type textarea "**********"
click at [120, 129] on input "text" at bounding box center [183, 129] width 161 height 13
type input "******"
click at [131, 85] on input "text" at bounding box center [183, 84] width 161 height 13
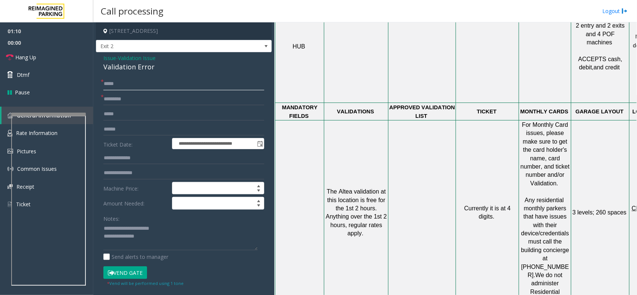
scroll to position [559, 54]
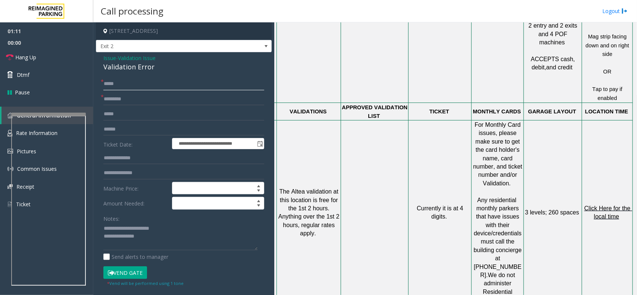
type input "****"
click at [597, 205] on span "Click Here for the local time" at bounding box center [608, 212] width 48 height 15
click at [138, 269] on button "Vend Gate" at bounding box center [125, 272] width 44 height 13
click at [146, 243] on textarea at bounding box center [180, 237] width 154 height 28
click at [17, 55] on span "Hang Up" at bounding box center [25, 57] width 21 height 8
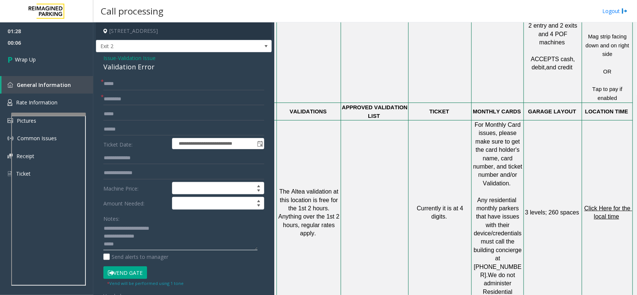
click at [135, 250] on textarea at bounding box center [180, 237] width 154 height 28
paste textarea "**********"
type textarea "**********"
click at [40, 65] on link "Wrap Up" at bounding box center [46, 59] width 93 height 22
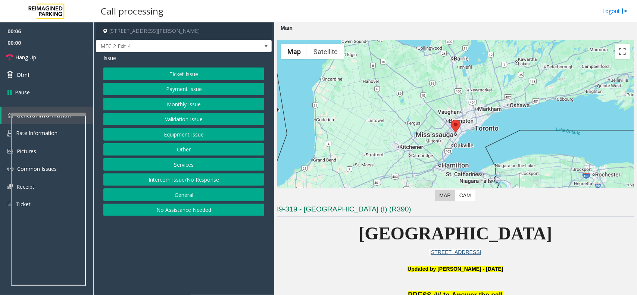
click at [189, 69] on button "Ticket Issue" at bounding box center [183, 74] width 161 height 13
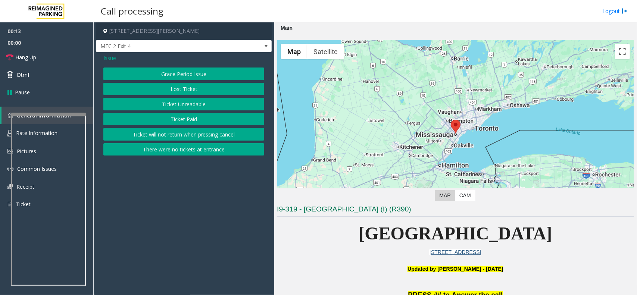
click at [111, 58] on span "Issue" at bounding box center [109, 58] width 13 height 8
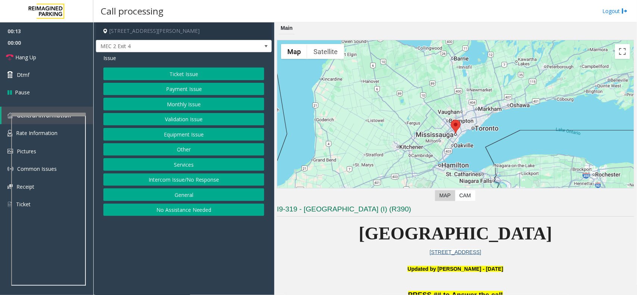
click at [196, 91] on button "Payment Issue" at bounding box center [183, 89] width 161 height 13
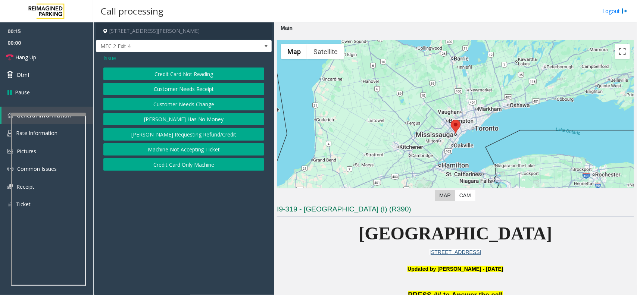
click at [195, 77] on button "Credit Card Not Reading" at bounding box center [183, 74] width 161 height 13
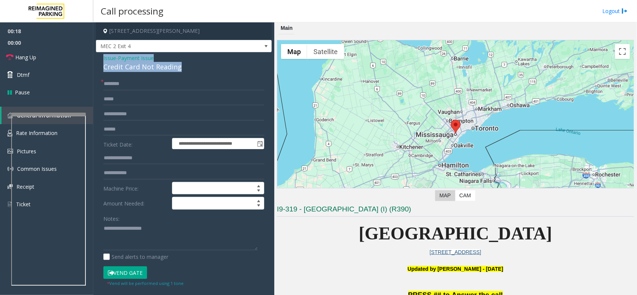
drag, startPoint x: 184, startPoint y: 66, endPoint x: 99, endPoint y: 56, distance: 85.6
click at [99, 56] on div "**********" at bounding box center [184, 237] width 176 height 371
click at [174, 239] on textarea at bounding box center [180, 237] width 154 height 28
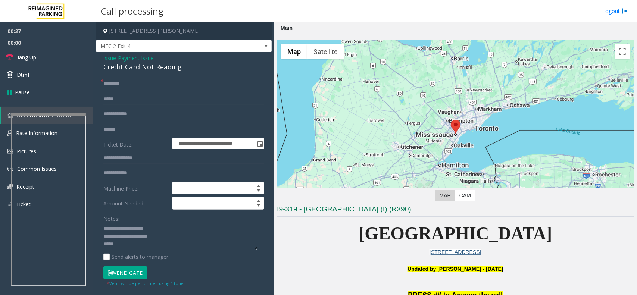
click at [112, 85] on input "text" at bounding box center [183, 84] width 161 height 13
type textarea "**********"
click at [120, 129] on input "text" at bounding box center [183, 129] width 161 height 13
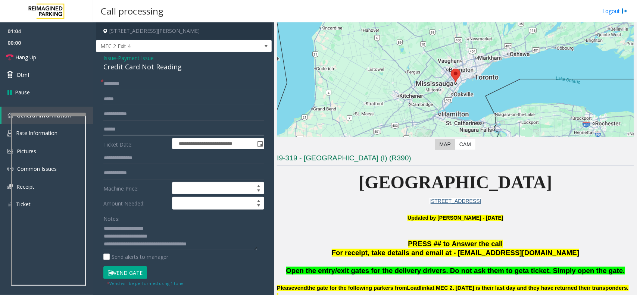
scroll to position [233, 0]
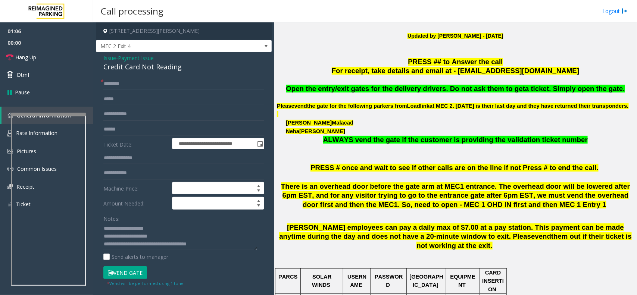
click at [132, 84] on input "text" at bounding box center [183, 84] width 161 height 13
click at [128, 270] on button "Vend Gate" at bounding box center [125, 272] width 44 height 13
type input "******"
click at [213, 245] on textarea at bounding box center [180, 237] width 154 height 28
click at [42, 57] on link "Hang Up" at bounding box center [46, 57] width 93 height 18
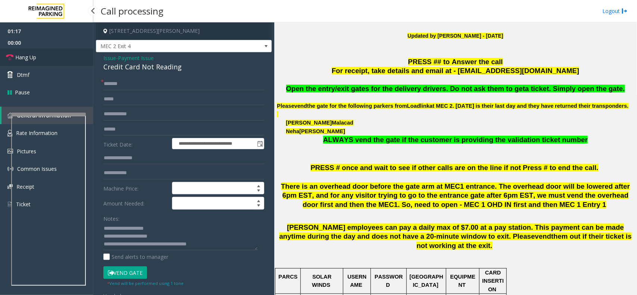
click at [43, 57] on link "Hang Up" at bounding box center [46, 57] width 93 height 18
click at [46, 58] on link "Hang Up" at bounding box center [46, 57] width 93 height 18
click at [46, 59] on link "Hang Up" at bounding box center [46, 57] width 93 height 18
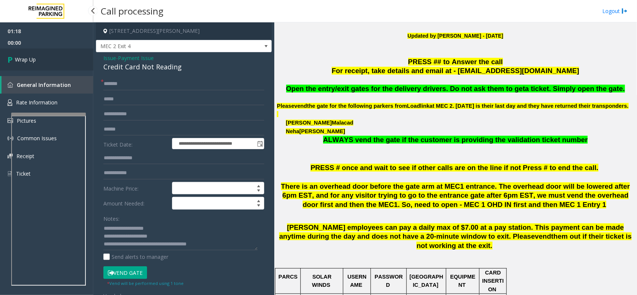
click at [46, 56] on link "Wrap Up" at bounding box center [46, 59] width 93 height 22
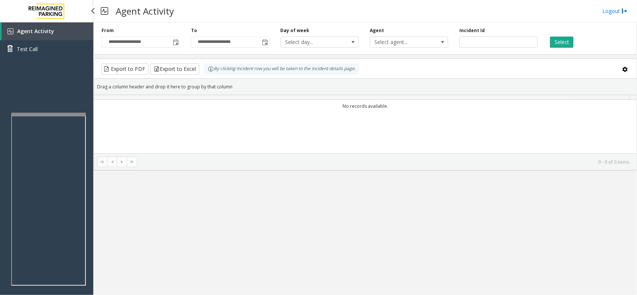
click at [46, 56] on link "Test Call" at bounding box center [46, 49] width 93 height 18
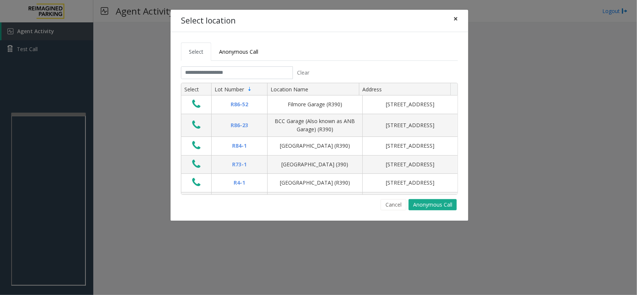
click at [460, 21] on button "×" at bounding box center [455, 19] width 15 height 18
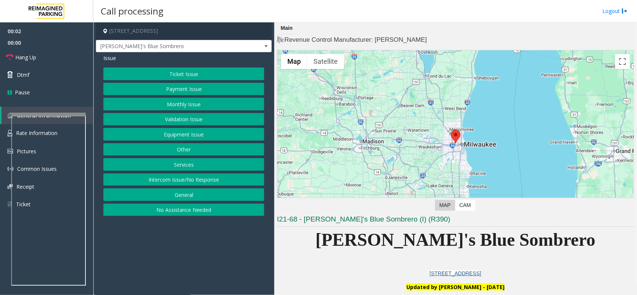
click at [201, 134] on button "Equipment Issue" at bounding box center [183, 134] width 161 height 13
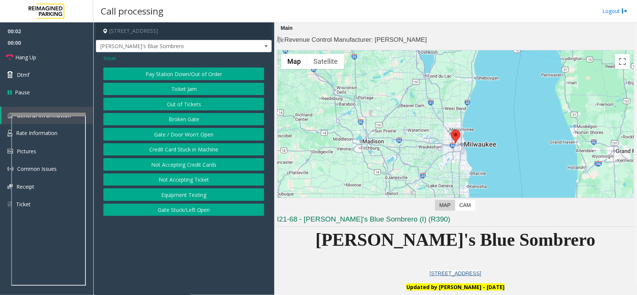
click at [201, 134] on button "Gate / Door Won't Open" at bounding box center [183, 134] width 161 height 13
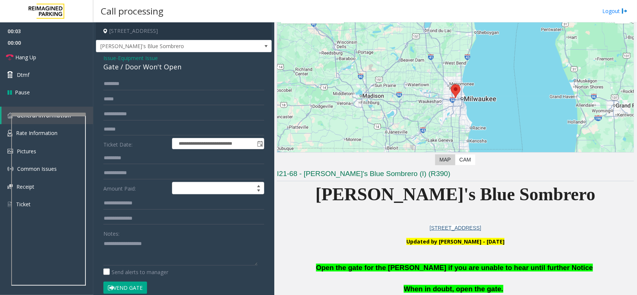
scroll to position [186, 0]
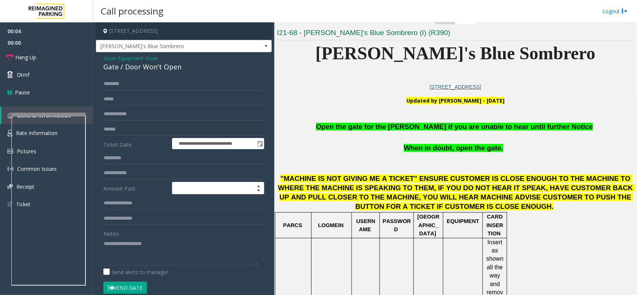
click at [387, 125] on span "Open the gate for the [PERSON_NAME] if you are unable to hear until further Not…" at bounding box center [454, 127] width 277 height 8
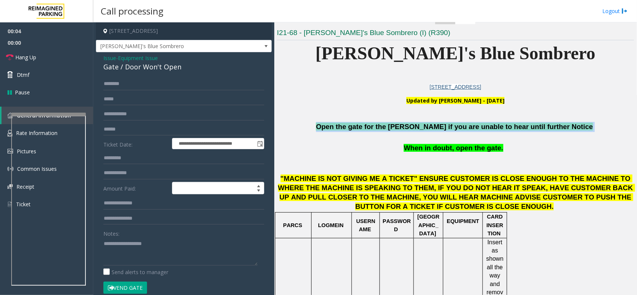
click at [387, 125] on span "Open the gate for the [PERSON_NAME] if you are unable to hear until further Not…" at bounding box center [454, 127] width 277 height 8
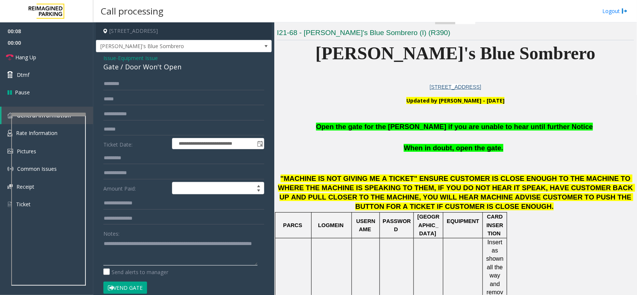
type textarea "**********"
click at [131, 288] on button "Vend Gate" at bounding box center [125, 288] width 44 height 13
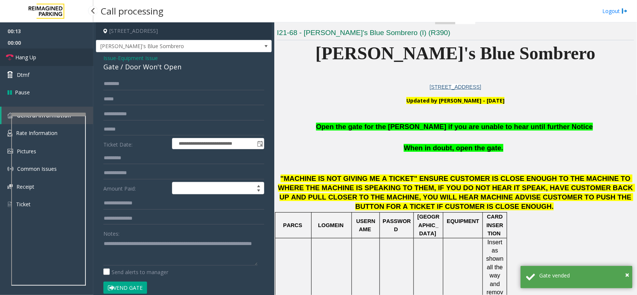
click at [49, 53] on link "Hang Up" at bounding box center [46, 57] width 93 height 18
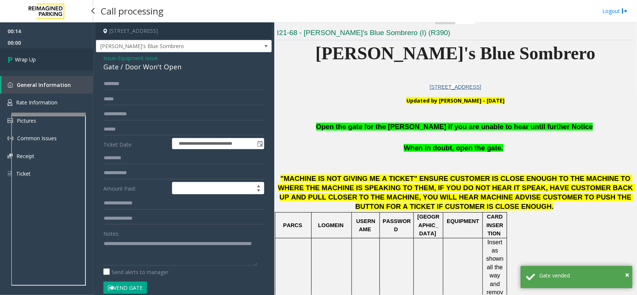
click at [49, 53] on link "Wrap Up" at bounding box center [46, 59] width 93 height 22
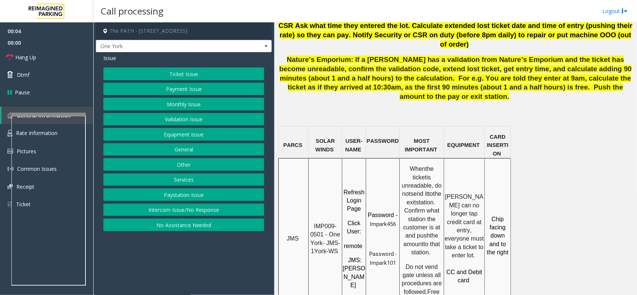
scroll to position [559, 0]
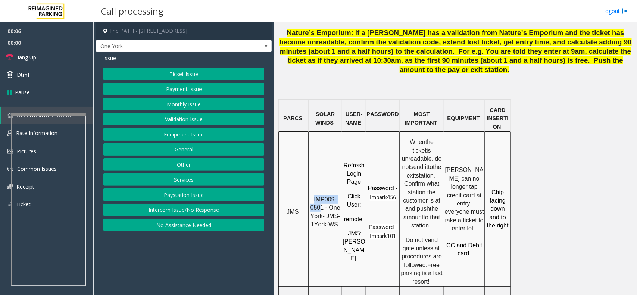
drag, startPoint x: 322, startPoint y: 153, endPoint x: 314, endPoint y: 142, distance: 13.4
click at [314, 195] on p "IMP009-0501 - One York- JMS-1York-WS" at bounding box center [325, 212] width 32 height 34
click at [322, 196] on span "IMP009-0501 - One York- JMS-1York-WS" at bounding box center [326, 211] width 32 height 31
click at [323, 196] on span "IMP009-0501 - One York- JMS-1York-WS" at bounding box center [326, 211] width 32 height 31
drag, startPoint x: 323, startPoint y: 151, endPoint x: 313, endPoint y: 144, distance: 12.8
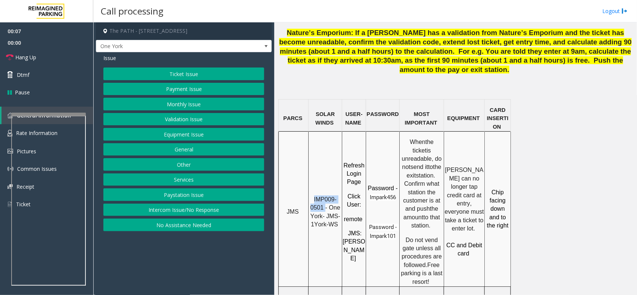
click at [313, 195] on p "IMP009-0501 - One York- JMS-1York-WS" at bounding box center [325, 212] width 32 height 34
copy span "IMP009-0501"
click at [187, 72] on button "Ticket Issue" at bounding box center [183, 74] width 161 height 13
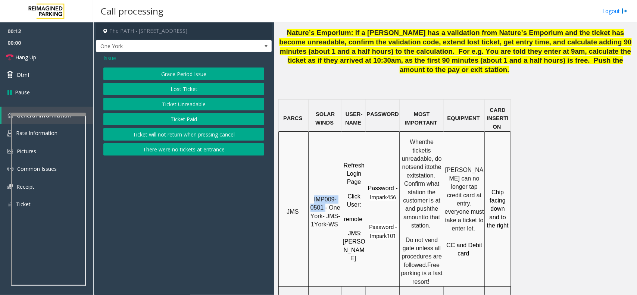
click at [191, 104] on button "Ticket Unreadable" at bounding box center [183, 104] width 161 height 13
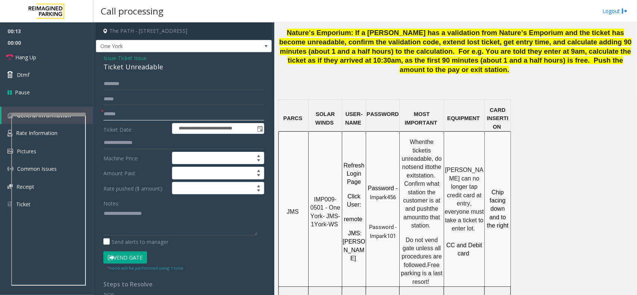
drag, startPoint x: 123, startPoint y: 118, endPoint x: 107, endPoint y: 118, distance: 15.7
click at [122, 118] on input "text" at bounding box center [183, 114] width 161 height 13
click at [125, 58] on span "Ticket Issue" at bounding box center [132, 58] width 29 height 8
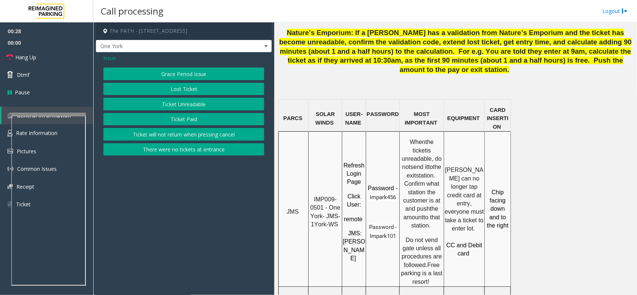
click at [159, 118] on button "Ticket Paid" at bounding box center [183, 119] width 161 height 13
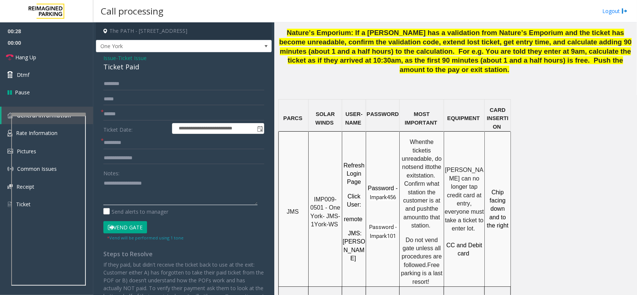
click at [129, 196] on textarea at bounding box center [180, 191] width 154 height 28
click at [145, 183] on textarea at bounding box center [180, 191] width 154 height 28
click at [120, 112] on input "text" at bounding box center [183, 114] width 161 height 13
click at [166, 192] on textarea at bounding box center [180, 191] width 154 height 28
type textarea "**********"
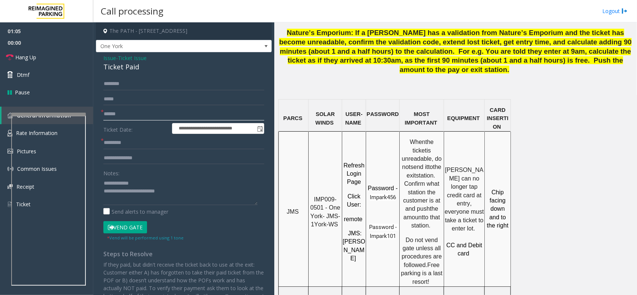
click at [127, 112] on input "text" at bounding box center [183, 114] width 161 height 13
type input "********"
click at [142, 147] on input "text" at bounding box center [183, 143] width 161 height 13
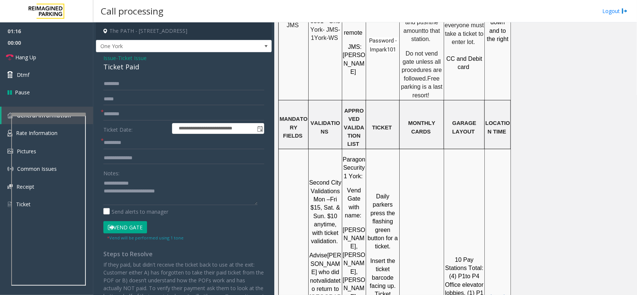
click at [132, 146] on input "text" at bounding box center [183, 143] width 161 height 13
type input "*****"
click at [165, 191] on textarea at bounding box center [180, 191] width 154 height 28
click at [135, 228] on button "Vend Gate" at bounding box center [125, 227] width 44 height 13
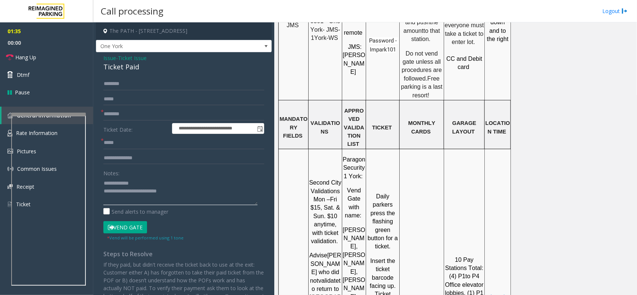
click at [156, 201] on textarea at bounding box center [180, 191] width 154 height 28
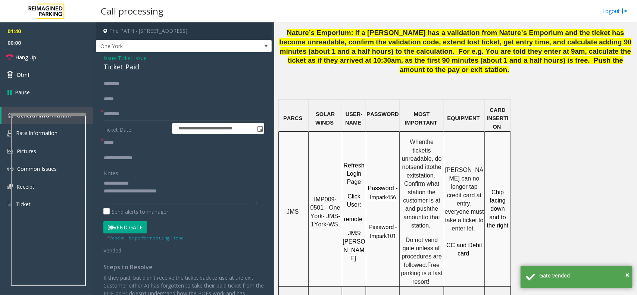
scroll to position [8, 0]
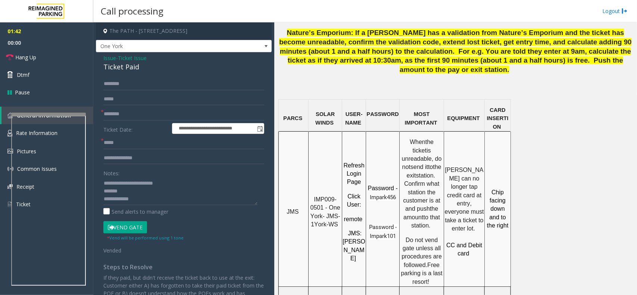
click at [119, 68] on div "Ticket Paid" at bounding box center [183, 67] width 161 height 10
click at [127, 198] on textarea at bounding box center [180, 191] width 154 height 28
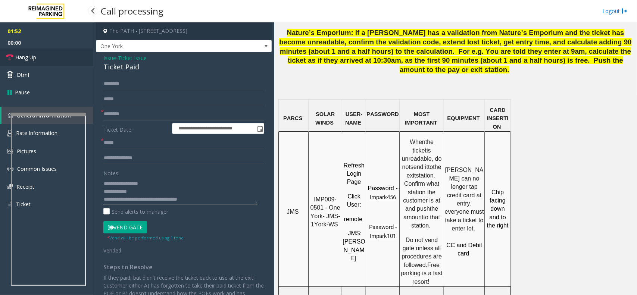
type textarea "**********"
click at [50, 59] on link "Hang Up" at bounding box center [46, 57] width 93 height 18
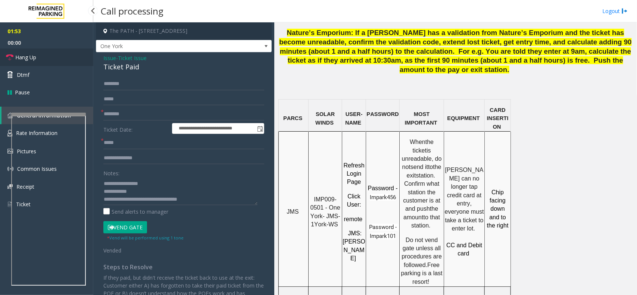
click at [50, 59] on link "Hang Up" at bounding box center [46, 57] width 93 height 18
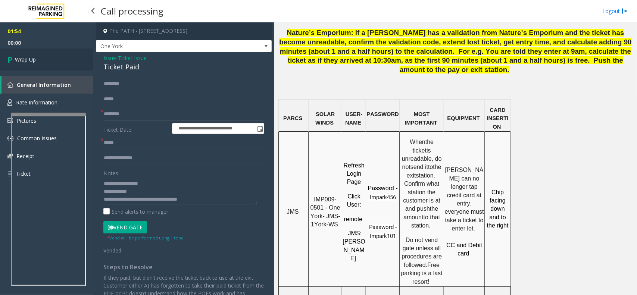
click at [50, 59] on link "Wrap Up" at bounding box center [46, 59] width 93 height 22
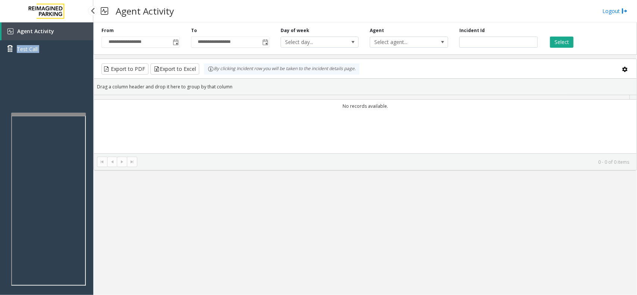
click at [50, 59] on div "Agent Activity Test Call" at bounding box center [46, 42] width 93 height 41
click at [59, 79] on div "Agent Activity Test Call" at bounding box center [46, 169] width 93 height 295
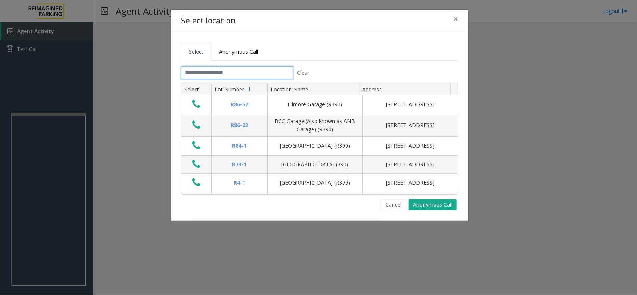
click at [258, 69] on input "text" at bounding box center [237, 72] width 112 height 13
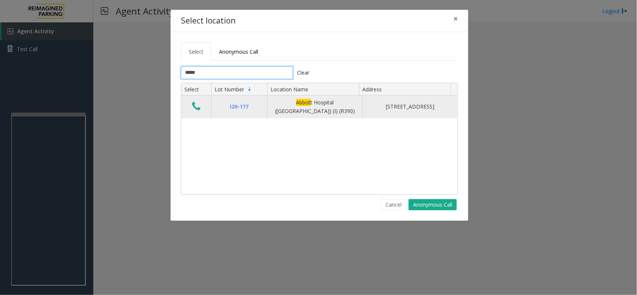
type input "*****"
click at [194, 107] on icon "Data table" at bounding box center [196, 106] width 8 height 10
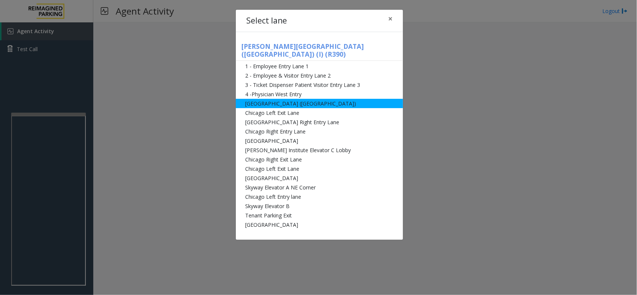
click at [270, 99] on li "[GEOGRAPHIC_DATA] ([GEOGRAPHIC_DATA])" at bounding box center [319, 103] width 167 height 9
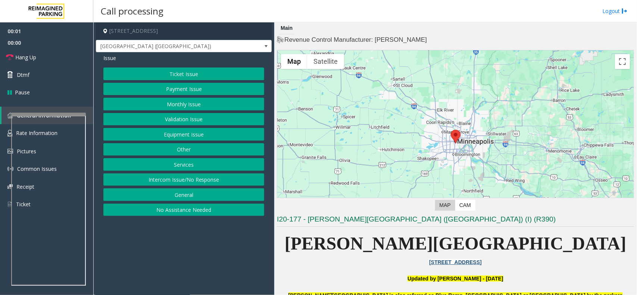
click at [199, 75] on button "Ticket Issue" at bounding box center [183, 74] width 161 height 13
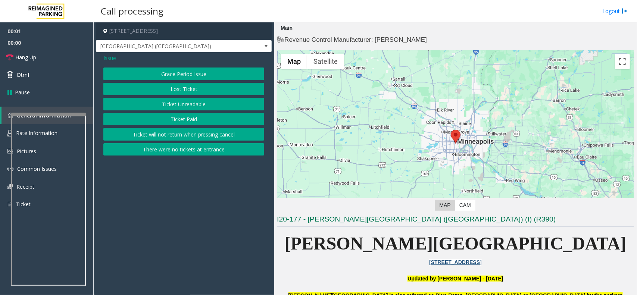
click at [200, 115] on button "Ticket Paid" at bounding box center [183, 119] width 161 height 13
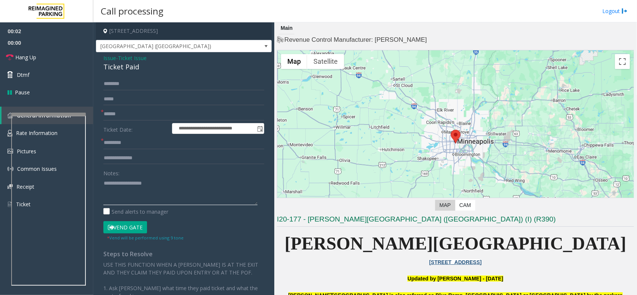
click at [127, 183] on textarea at bounding box center [180, 191] width 154 height 28
click at [115, 118] on input "text" at bounding box center [183, 114] width 161 height 13
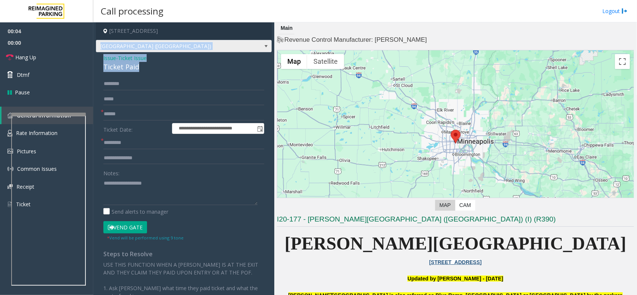
drag, startPoint x: 142, startPoint y: 66, endPoint x: 101, endPoint y: 51, distance: 43.4
click at [101, 51] on div "**********" at bounding box center [184, 199] width 176 height 355
click at [139, 64] on div "Ticket Paid" at bounding box center [183, 67] width 161 height 10
drag, startPoint x: 144, startPoint y: 69, endPoint x: 99, endPoint y: 58, distance: 46.8
click at [99, 58] on div "**********" at bounding box center [184, 214] width 176 height 325
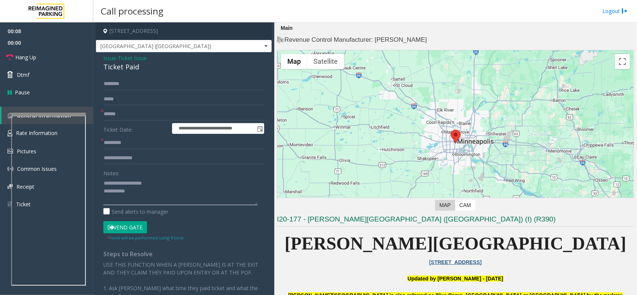
type textarea "**********"
click at [122, 114] on input "text" at bounding box center [183, 114] width 161 height 13
type input "********"
click at [130, 147] on input "text" at bounding box center [183, 143] width 161 height 13
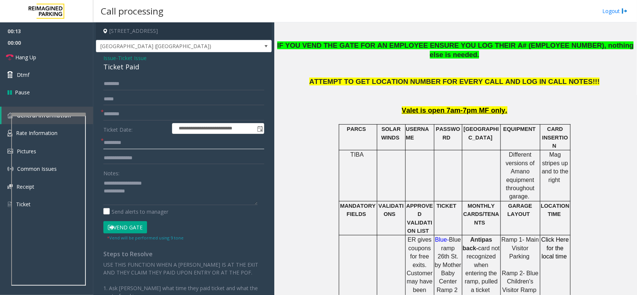
scroll to position [373, 0]
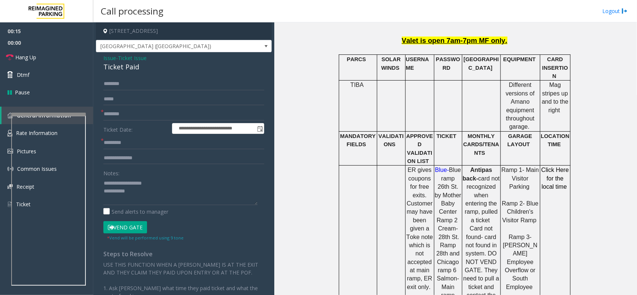
click at [552, 167] on span "Click Here for the local time" at bounding box center [555, 178] width 28 height 23
click at [122, 142] on input "text" at bounding box center [183, 143] width 161 height 13
type input "*****"
click at [146, 194] on textarea at bounding box center [180, 191] width 154 height 28
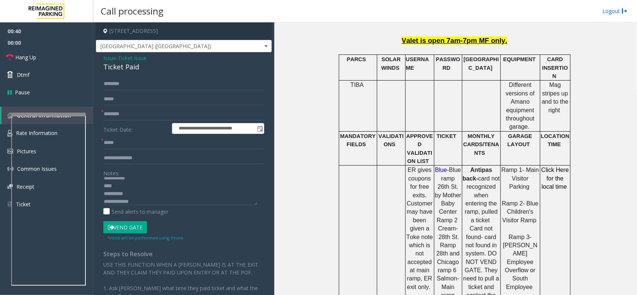
click at [126, 231] on button "Vend Gate" at bounding box center [125, 227] width 44 height 13
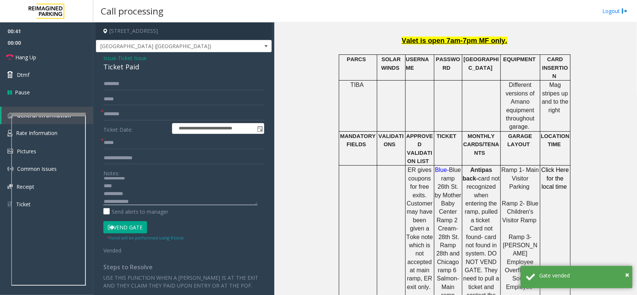
scroll to position [15, 0]
drag, startPoint x: 134, startPoint y: 198, endPoint x: 98, endPoint y: 203, distance: 36.4
click at [98, 203] on div "**********" at bounding box center [184, 230] width 172 height 305
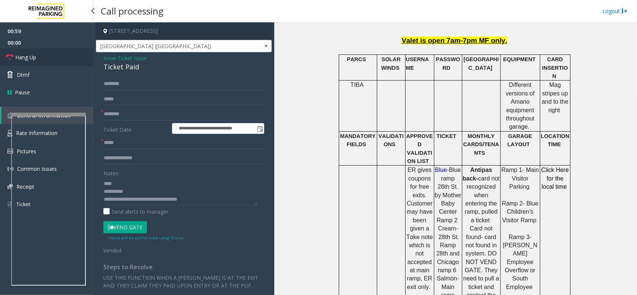
click at [50, 63] on link "Hang Up" at bounding box center [46, 57] width 93 height 18
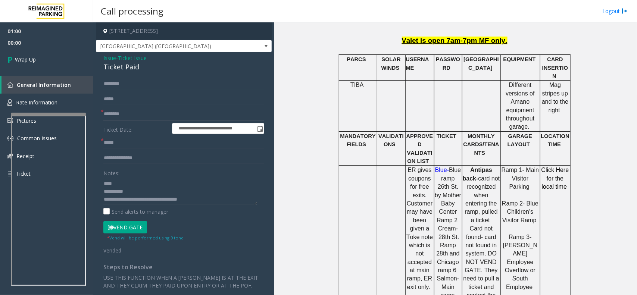
scroll to position [0, 0]
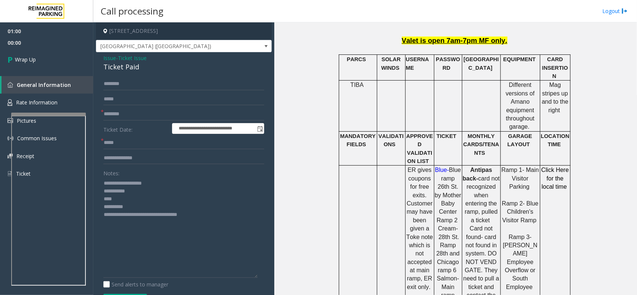
drag, startPoint x: 255, startPoint y: 204, endPoint x: 262, endPoint y: 277, distance: 73.1
click at [262, 277] on div "**********" at bounding box center [184, 267] width 172 height 379
click at [169, 215] on textarea at bounding box center [180, 227] width 154 height 101
drag, startPoint x: 169, startPoint y: 215, endPoint x: 137, endPoint y: 219, distance: 32.0
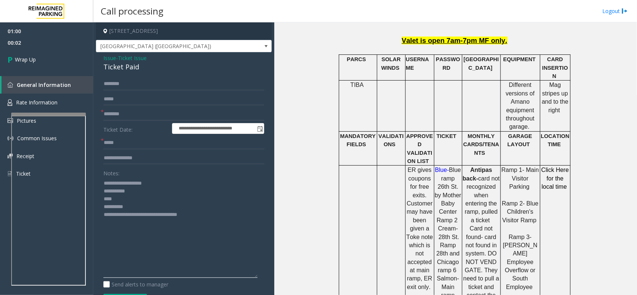
click at [169, 215] on textarea at bounding box center [180, 227] width 154 height 101
type textarea "**********"
click at [55, 58] on link "Wrap Up" at bounding box center [46, 59] width 93 height 22
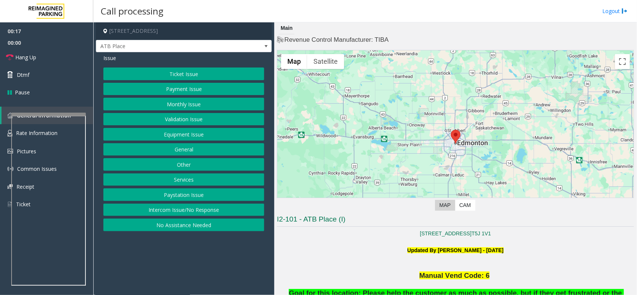
click at [186, 73] on button "Ticket Issue" at bounding box center [183, 74] width 161 height 13
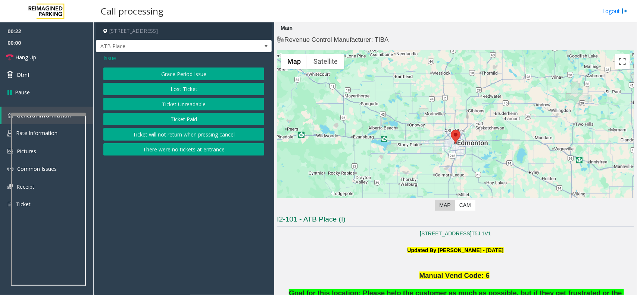
click at [190, 120] on button "Ticket Paid" at bounding box center [183, 119] width 161 height 13
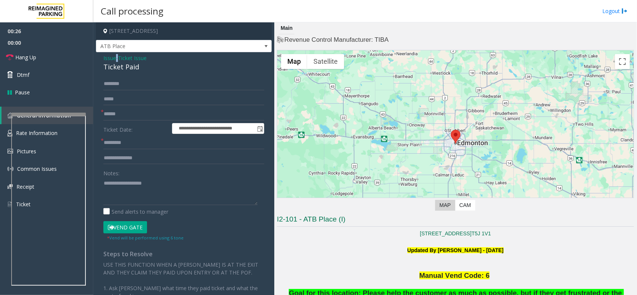
click at [118, 58] on span "- Ticket Issue" at bounding box center [131, 57] width 31 height 7
click at [113, 58] on span "Issue" at bounding box center [109, 58] width 13 height 8
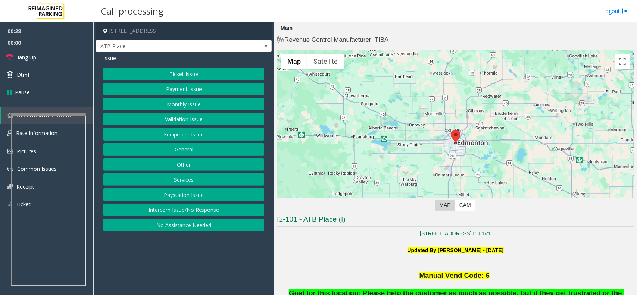
click at [178, 77] on button "Ticket Issue" at bounding box center [183, 74] width 161 height 13
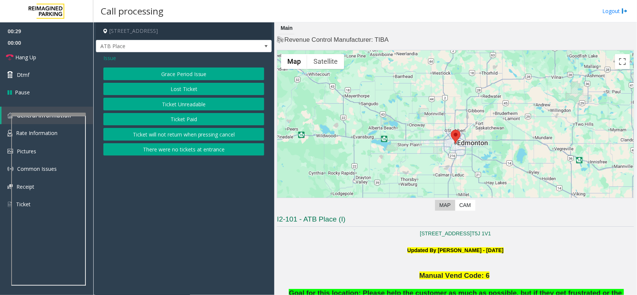
click at [185, 104] on button "Ticket Unreadable" at bounding box center [183, 104] width 161 height 13
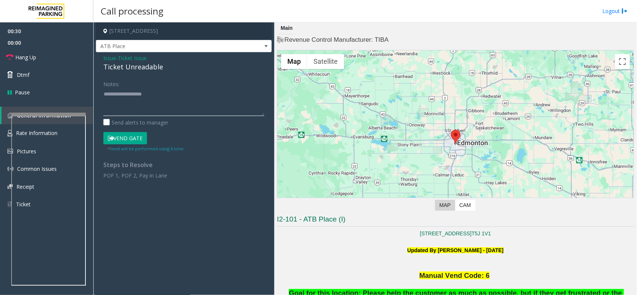
click at [138, 101] on textarea at bounding box center [183, 102] width 161 height 28
click at [114, 68] on div "Ticket Unreadable" at bounding box center [183, 67] width 161 height 10
click at [130, 95] on textarea at bounding box center [183, 102] width 161 height 28
click at [140, 137] on button "Vend Gate" at bounding box center [125, 138] width 44 height 13
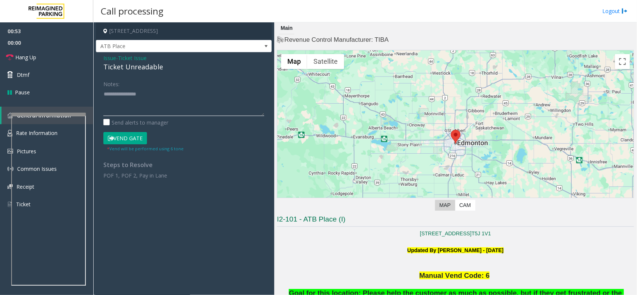
click at [147, 103] on textarea at bounding box center [183, 102] width 161 height 28
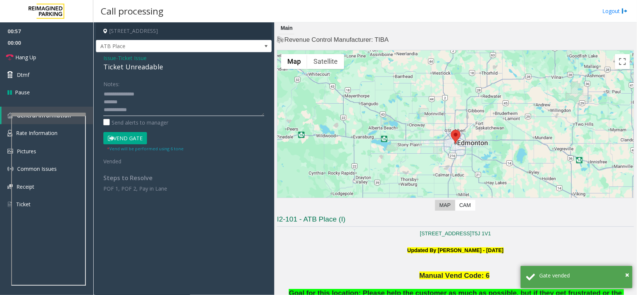
click at [130, 99] on textarea at bounding box center [183, 102] width 161 height 28
click at [122, 66] on div "Ticket Unreadable" at bounding box center [183, 67] width 161 height 10
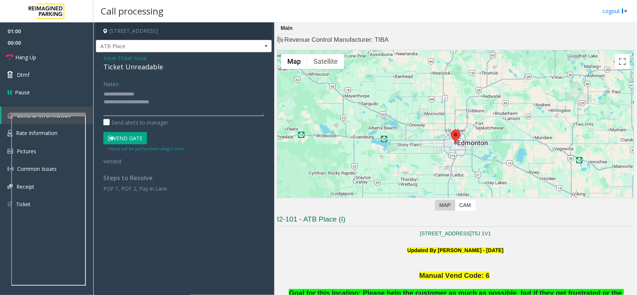
click at [126, 109] on textarea at bounding box center [183, 102] width 161 height 28
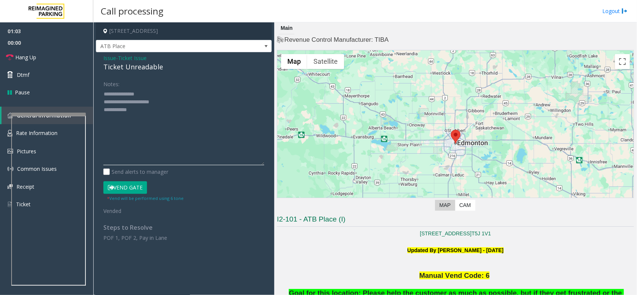
drag, startPoint x: 263, startPoint y: 114, endPoint x: 267, endPoint y: 165, distance: 51.2
click at [268, 165] on div "Notes: Send alerts to manager Vend Gate * Vend will be performed using 6 tone V…" at bounding box center [184, 160] width 172 height 164
drag, startPoint x: 140, startPoint y: 110, endPoint x: 150, endPoint y: 111, distance: 10.5
click at [142, 113] on textarea at bounding box center [183, 127] width 161 height 79
type textarea "**********"
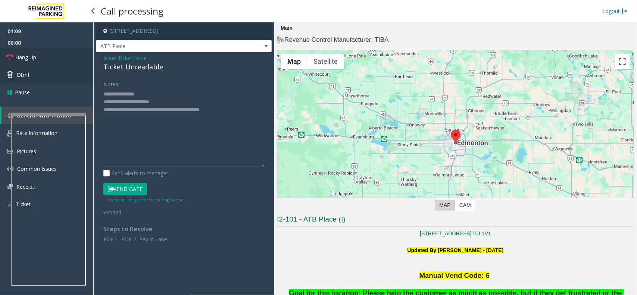
drag, startPoint x: 63, startPoint y: 56, endPoint x: 73, endPoint y: 72, distance: 18.6
click at [63, 56] on link "Hang Up" at bounding box center [46, 57] width 93 height 18
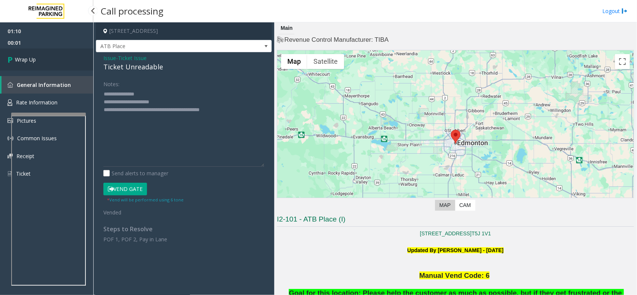
click at [57, 68] on link "Wrap Up" at bounding box center [46, 59] width 93 height 22
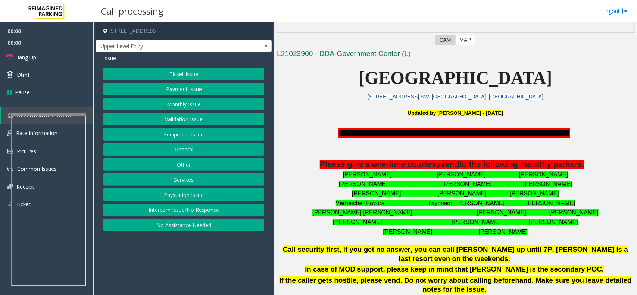
scroll to position [186, 0]
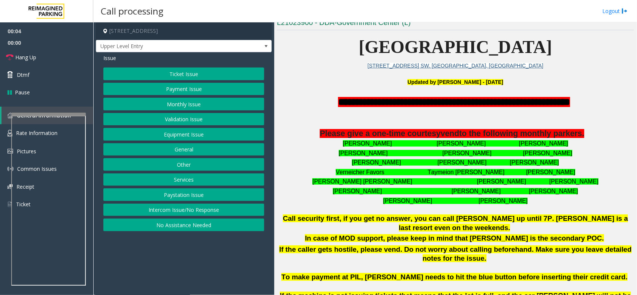
click at [189, 215] on button "Intercom Issue/No Response" at bounding box center [183, 210] width 161 height 13
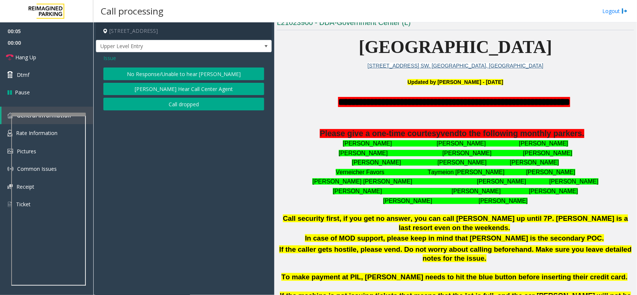
click at [177, 73] on button "No Response/Unable to hear [PERSON_NAME]" at bounding box center [183, 74] width 161 height 13
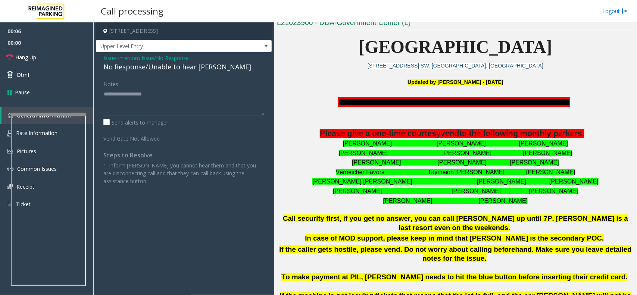
click at [159, 68] on div "No Response/Unable to hear [PERSON_NAME]" at bounding box center [183, 67] width 161 height 10
type textarea "**********"
click at [72, 55] on link "Hang Up" at bounding box center [46, 57] width 93 height 18
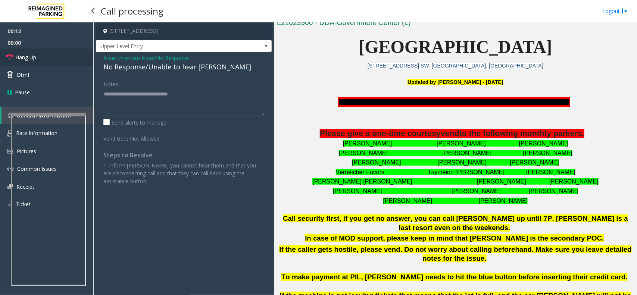
click at [72, 55] on link "Hang Up" at bounding box center [46, 57] width 93 height 18
